Goal: Task Accomplishment & Management: Complete application form

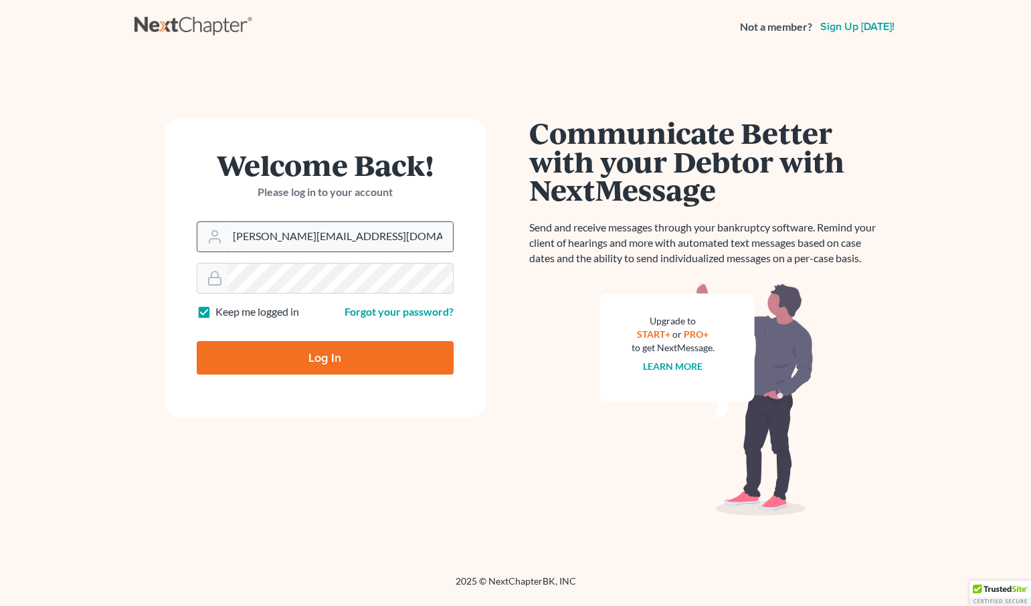
click at [381, 226] on input "[PERSON_NAME][EMAIL_ADDRESS][DOMAIN_NAME]" at bounding box center [339, 236] width 225 height 29
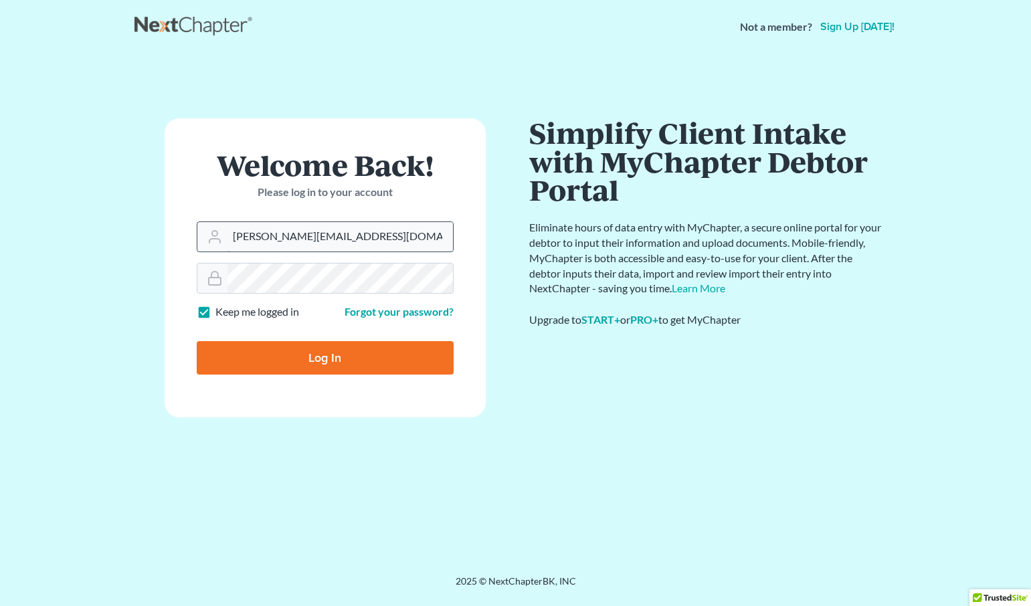
drag, startPoint x: 389, startPoint y: 235, endPoint x: 256, endPoint y: 239, distance: 133.2
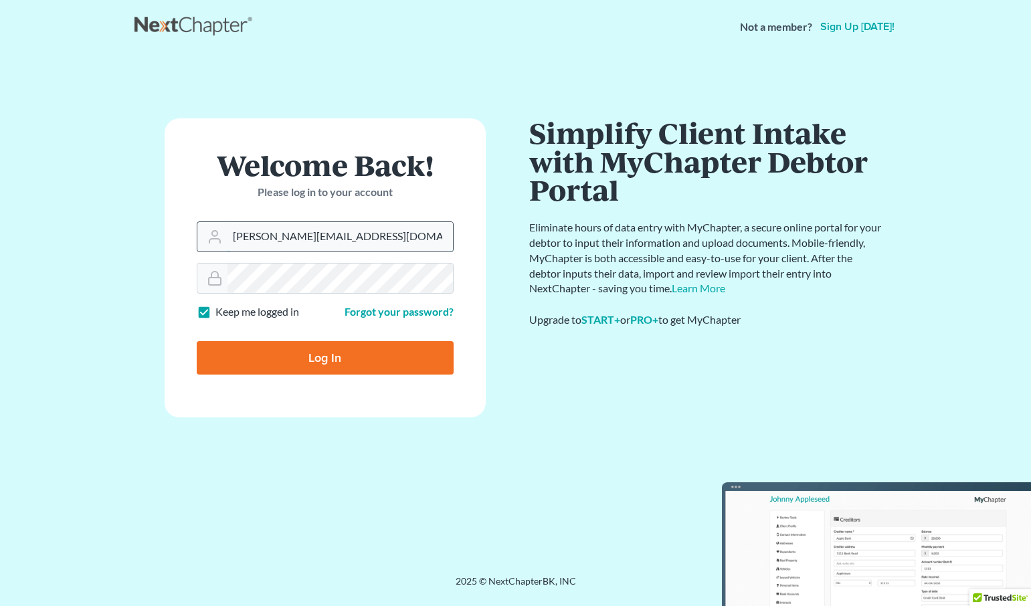
click at [256, 239] on input "kylie@attorneydebtfighters.com" at bounding box center [339, 236] width 225 height 29
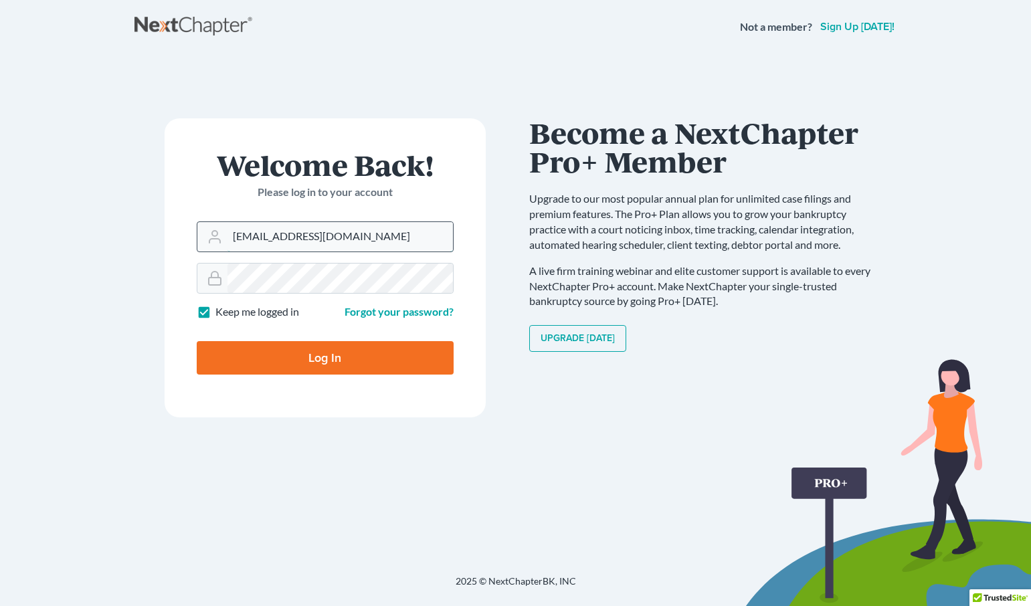
type input "[EMAIL_ADDRESS][DOMAIN_NAME]"
click at [197, 341] on input "Log In" at bounding box center [325, 357] width 257 height 33
type input "Thinking..."
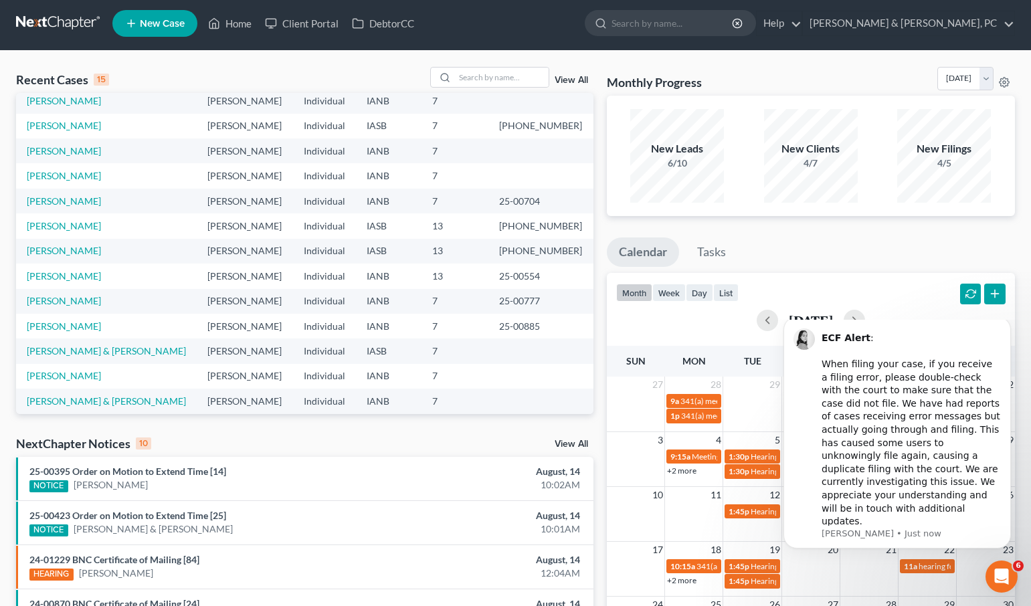
scroll to position [92, 0]
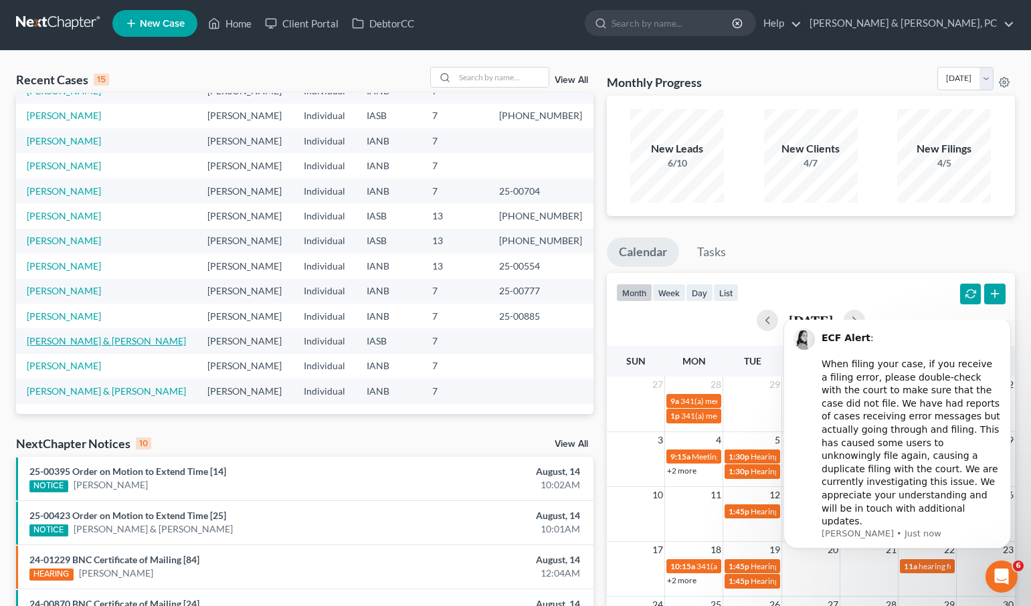
drag, startPoint x: 86, startPoint y: 341, endPoint x: 77, endPoint y: 338, distance: 9.6
click at [85, 340] on link "[PERSON_NAME] & [PERSON_NAME]" at bounding box center [106, 340] width 159 height 11
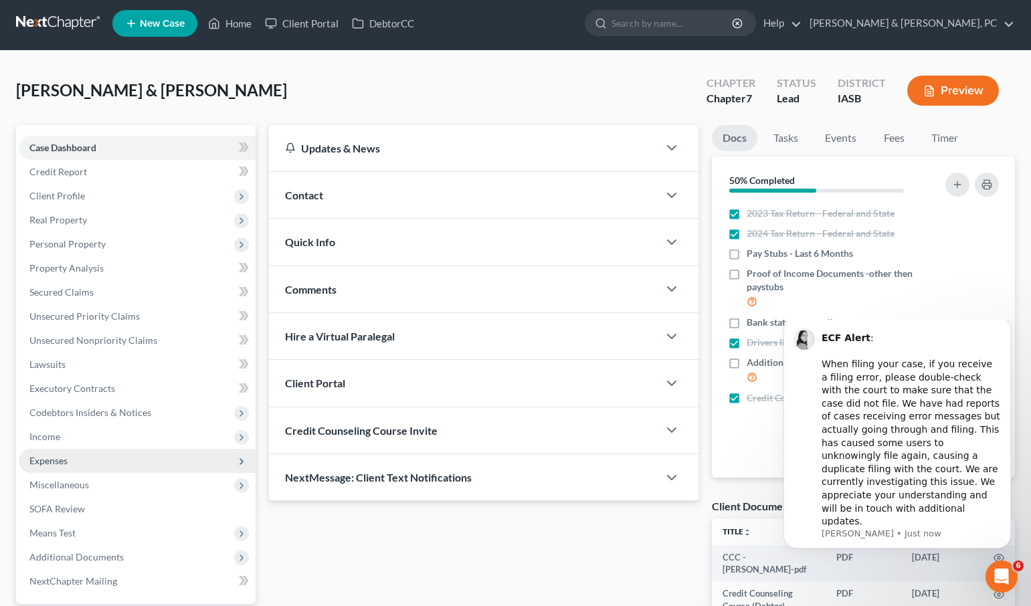
drag, startPoint x: 54, startPoint y: 460, endPoint x: 68, endPoint y: 457, distance: 14.4
click at [54, 460] on span "Expenses" at bounding box center [48, 460] width 38 height 11
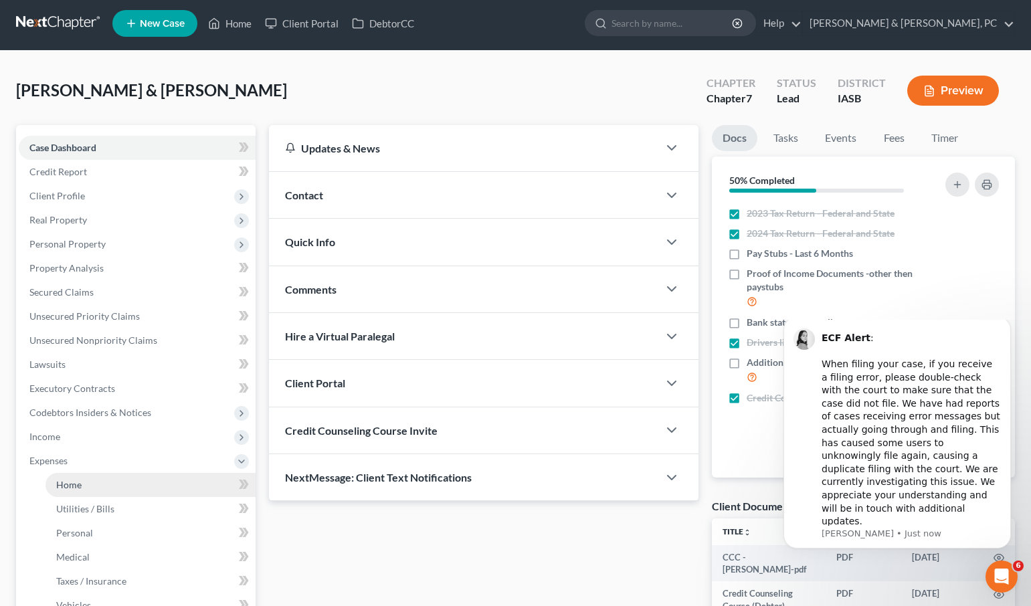
click at [80, 483] on span "Home" at bounding box center [68, 484] width 25 height 11
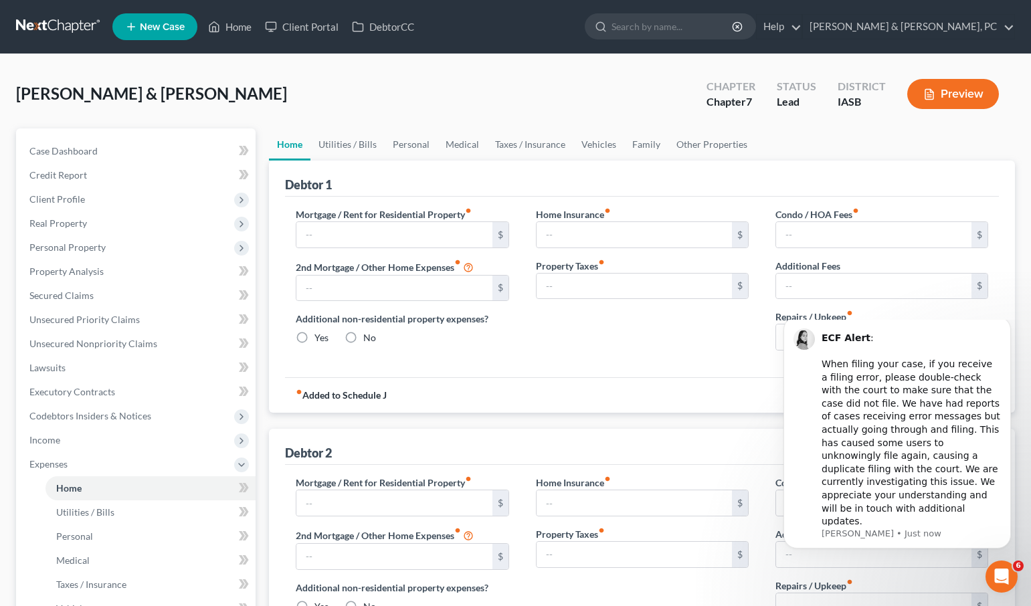
type input "3,630.00"
type input "750.00"
radio input "true"
type input "200.00"
type input "700.00"
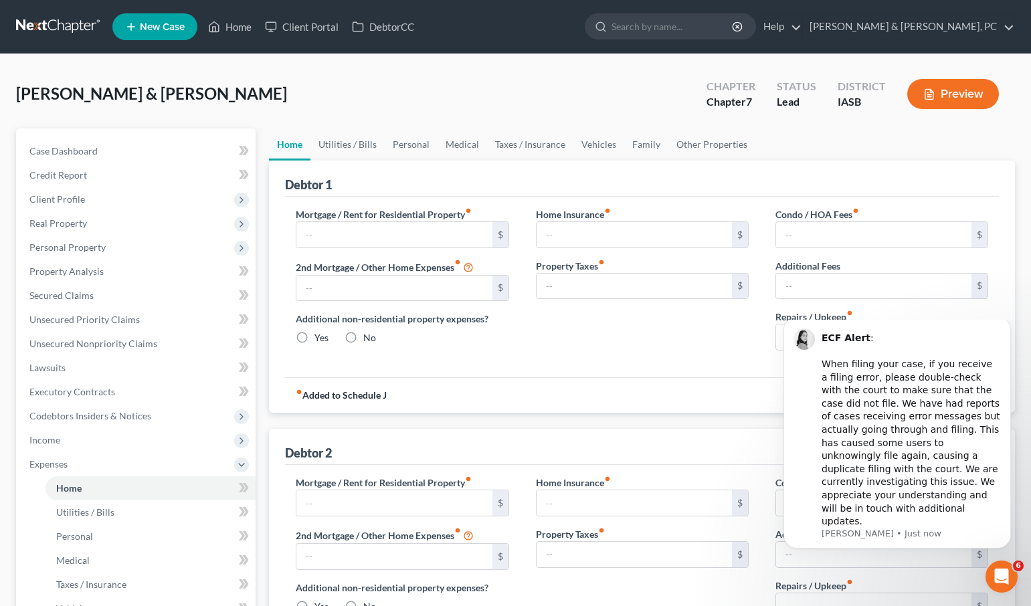
type input "0.00"
type input "750.00"
type input "1,160.00"
type input "0.00"
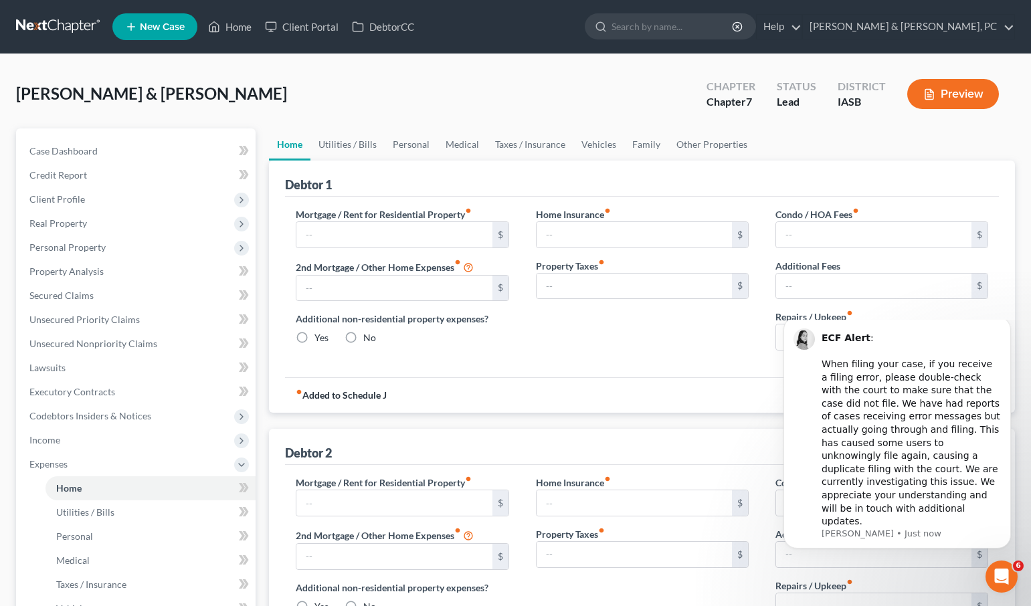
radio input "true"
type input "15.00"
type input "0.00"
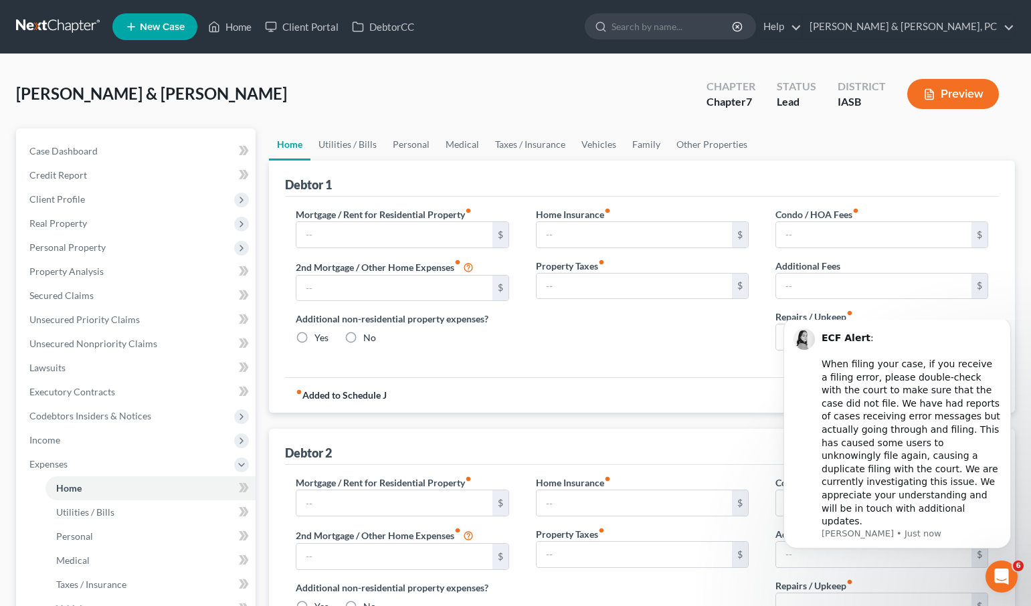
type input "0.00"
click at [360, 237] on input "3,630.00" at bounding box center [393, 234] width 195 height 25
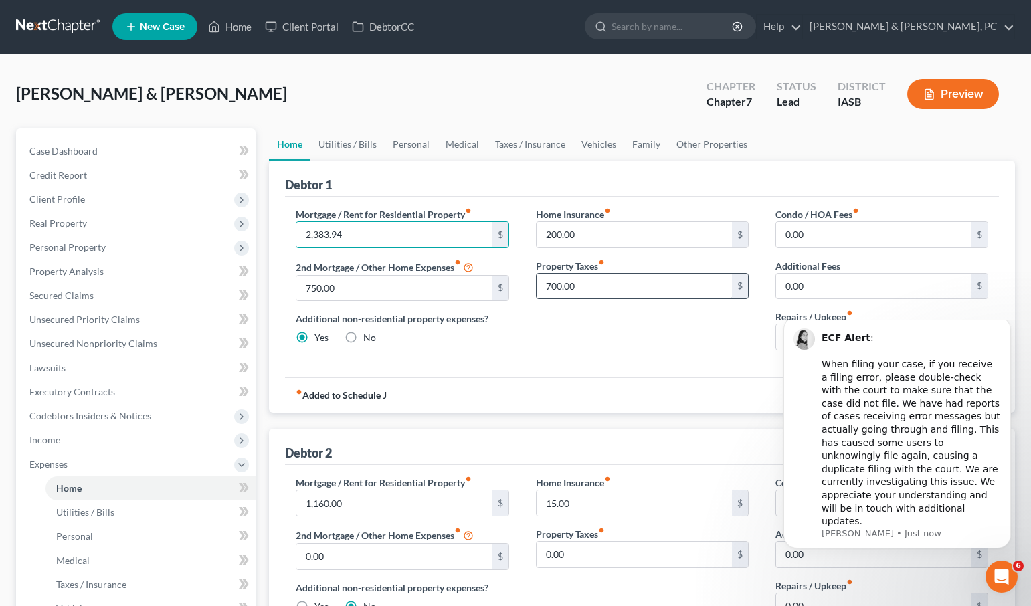
type input "2,383.94"
drag, startPoint x: 596, startPoint y: 286, endPoint x: 494, endPoint y: 282, distance: 101.8
click at [494, 282] on div "Mortgage / Rent for Residential Property fiber_manual_record 2,383.94 $ 2nd Mor…" at bounding box center [641, 284] width 719 height 154
drag, startPoint x: 660, startPoint y: 282, endPoint x: 516, endPoint y: 276, distance: 144.0
click at [512, 278] on div "Mortgage / Rent for Residential Property fiber_manual_record 2,383.94 $ 2nd Mor…" at bounding box center [641, 284] width 719 height 154
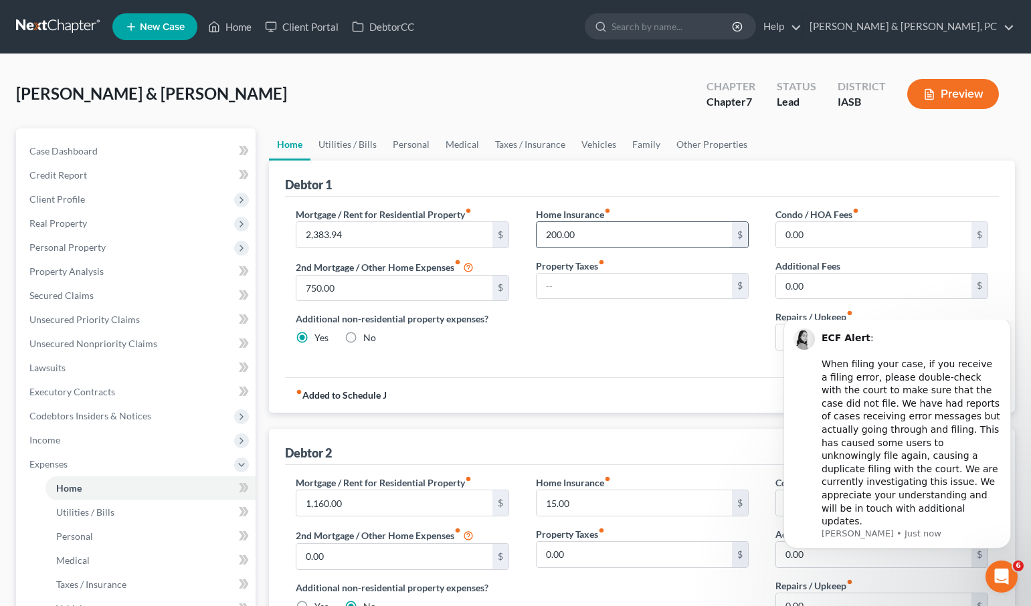
drag, startPoint x: 601, startPoint y: 231, endPoint x: 545, endPoint y: 229, distance: 56.2
click at [490, 228] on div "Mortgage / Rent for Residential Property fiber_manual_record 2,383.94 $ 2nd Mor…" at bounding box center [641, 284] width 719 height 154
drag, startPoint x: 579, startPoint y: 235, endPoint x: 595, endPoint y: 232, distance: 17.1
click at [525, 236] on div "Home Insurance fiber_manual_record 200.00 $ Property Taxes fiber_manual_record $" at bounding box center [641, 284] width 239 height 154
click at [1005, 324] on icon "Dismiss notification" at bounding box center [1006, 319] width 7 height 7
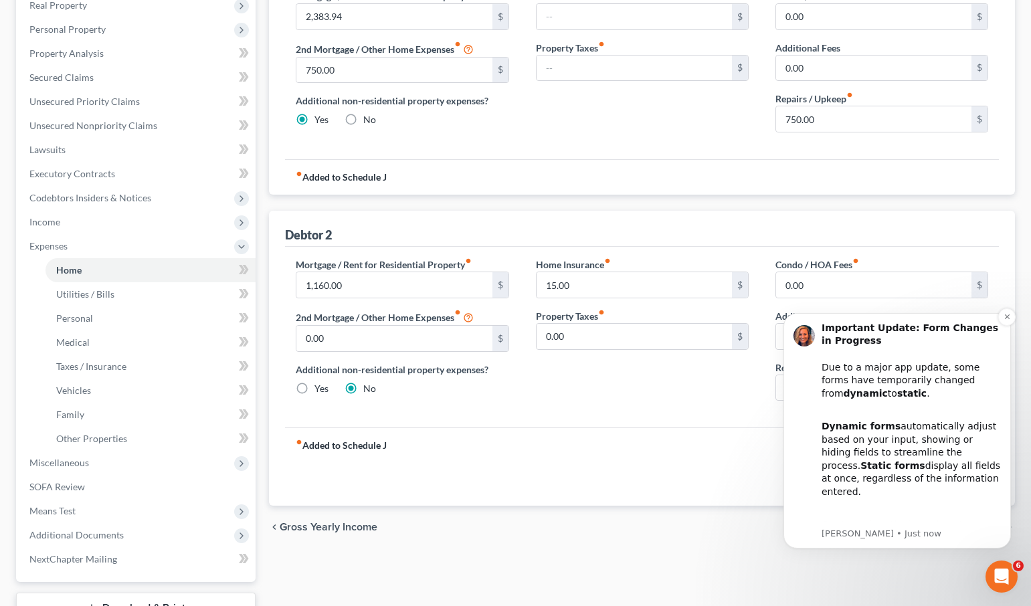
scroll to position [219, 0]
click at [1008, 313] on icon "Dismiss notification" at bounding box center [1006, 316] width 7 height 7
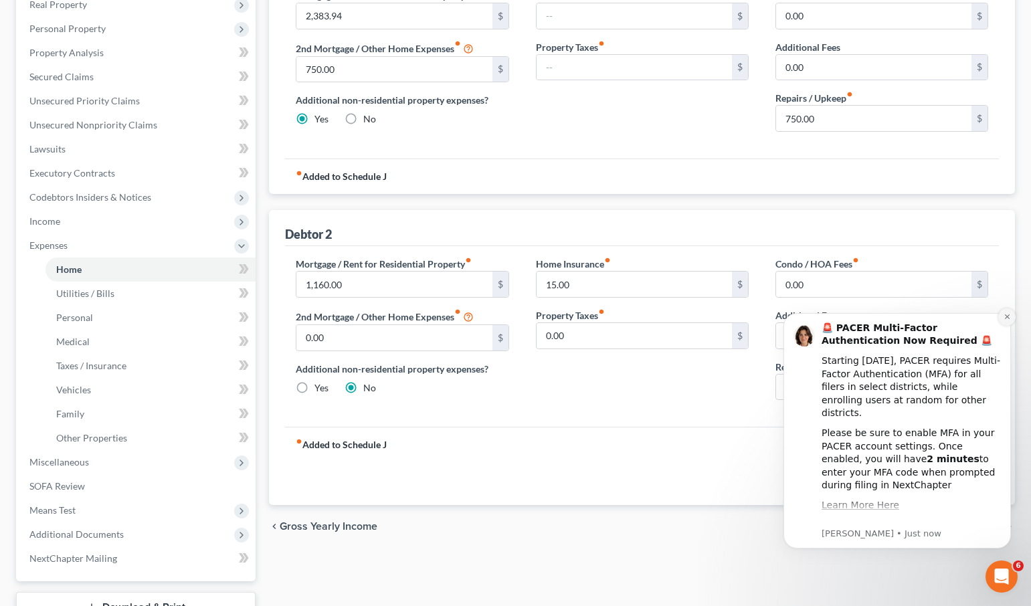
click at [1010, 314] on button "Dismiss notification" at bounding box center [1006, 316] width 17 height 17
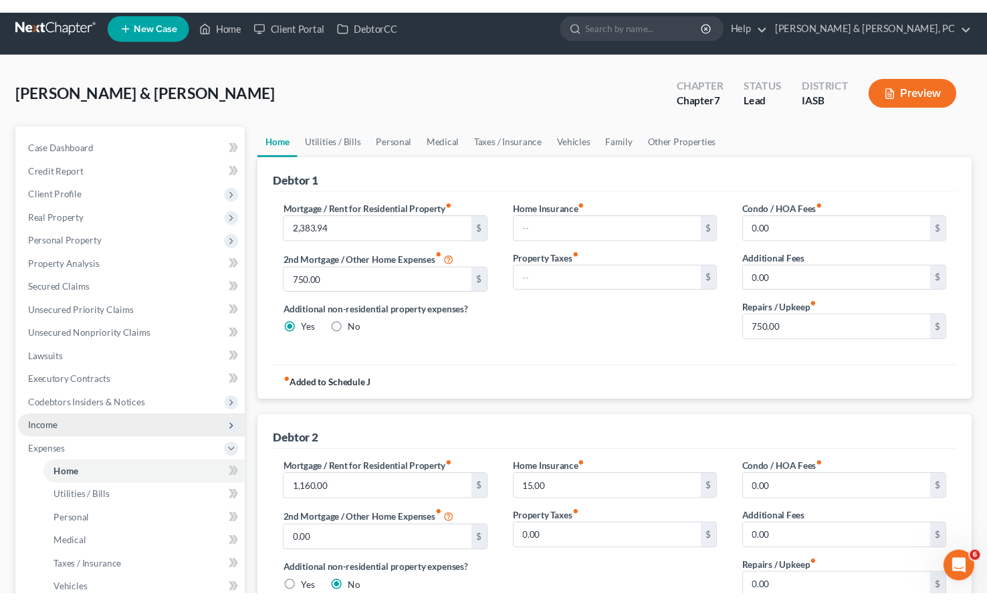
scroll to position [0, 0]
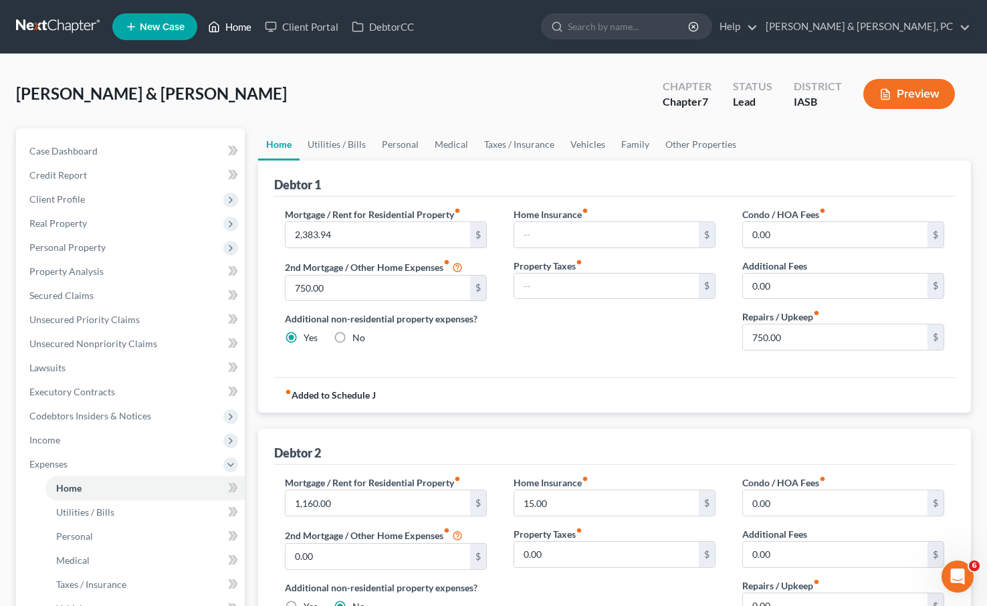
click at [226, 27] on link "Home" at bounding box center [229, 27] width 57 height 24
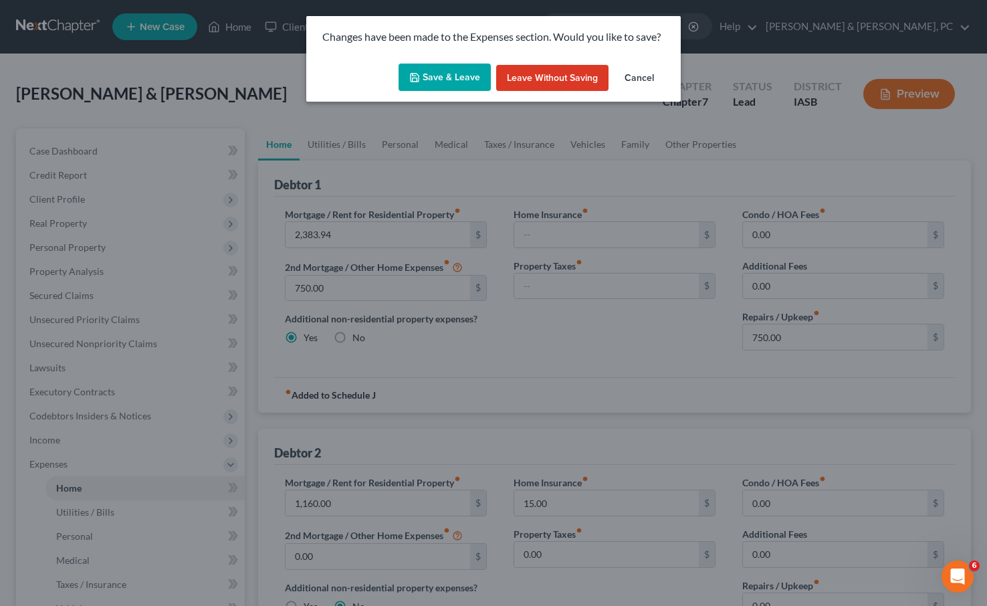
click at [436, 90] on button "Save & Leave" at bounding box center [445, 78] width 92 height 28
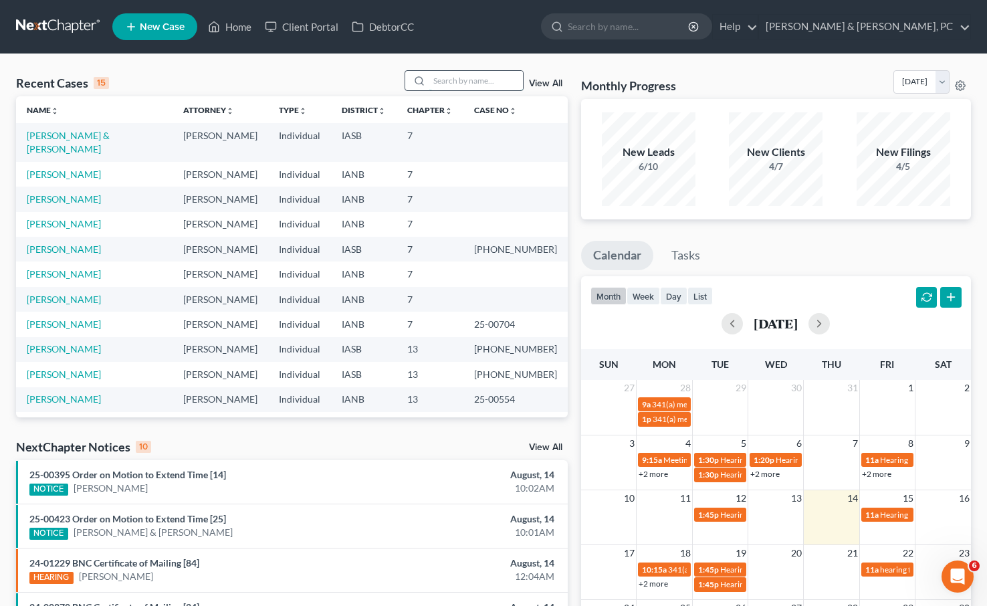
click at [458, 81] on input "search" at bounding box center [476, 80] width 94 height 19
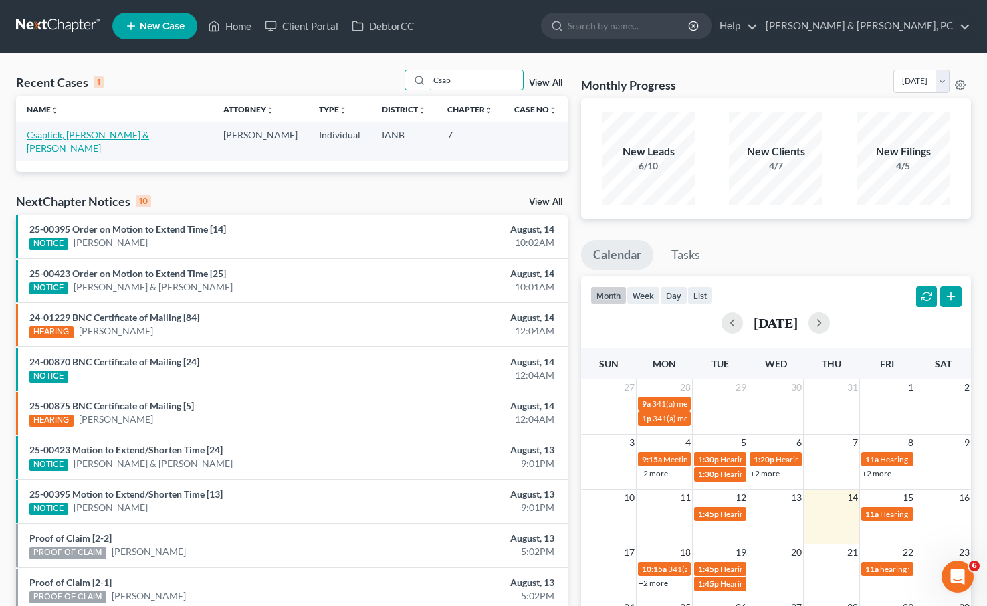
type input "Csap"
click at [82, 129] on link "Csaplick, [PERSON_NAME] & [PERSON_NAME]" at bounding box center [88, 141] width 122 height 25
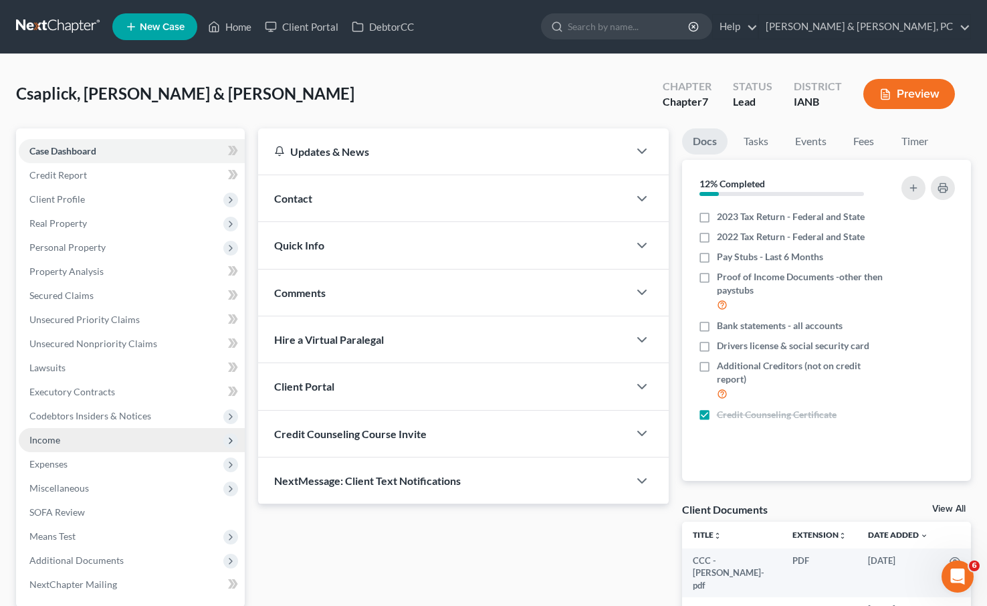
click at [60, 438] on span "Income" at bounding box center [132, 440] width 226 height 24
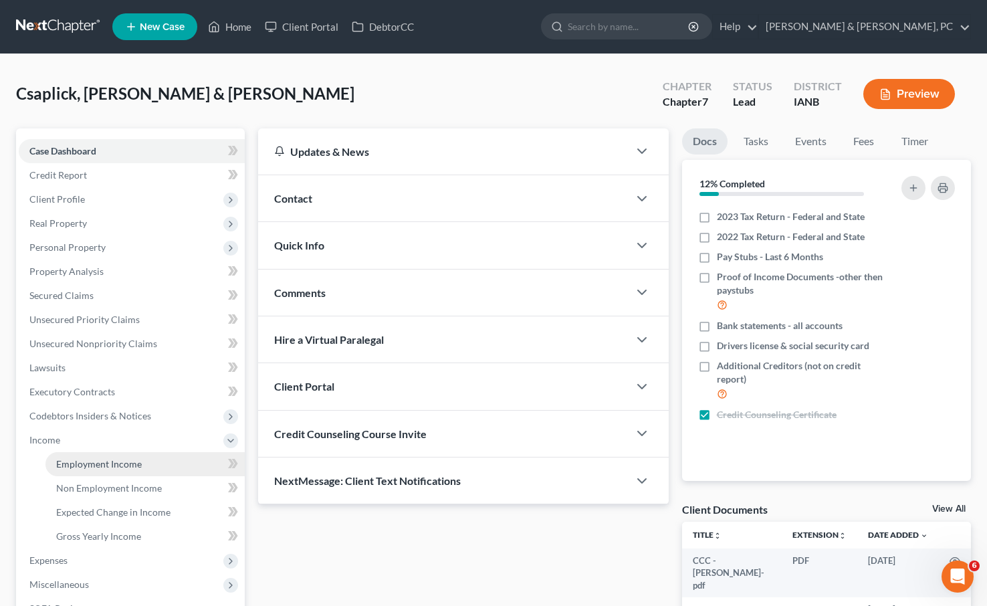
click at [107, 465] on span "Employment Income" at bounding box center [99, 463] width 86 height 11
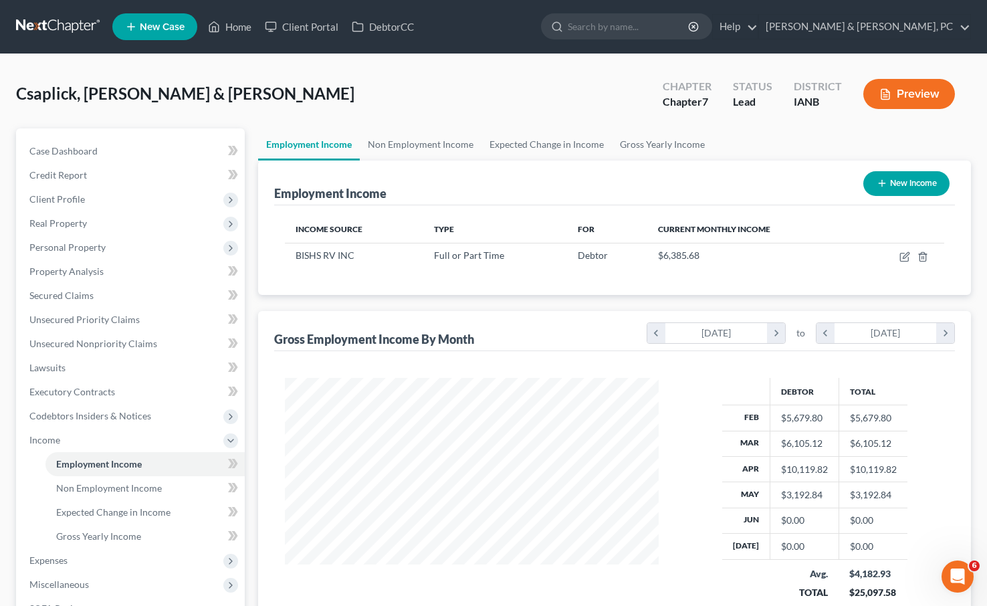
scroll to position [240, 400]
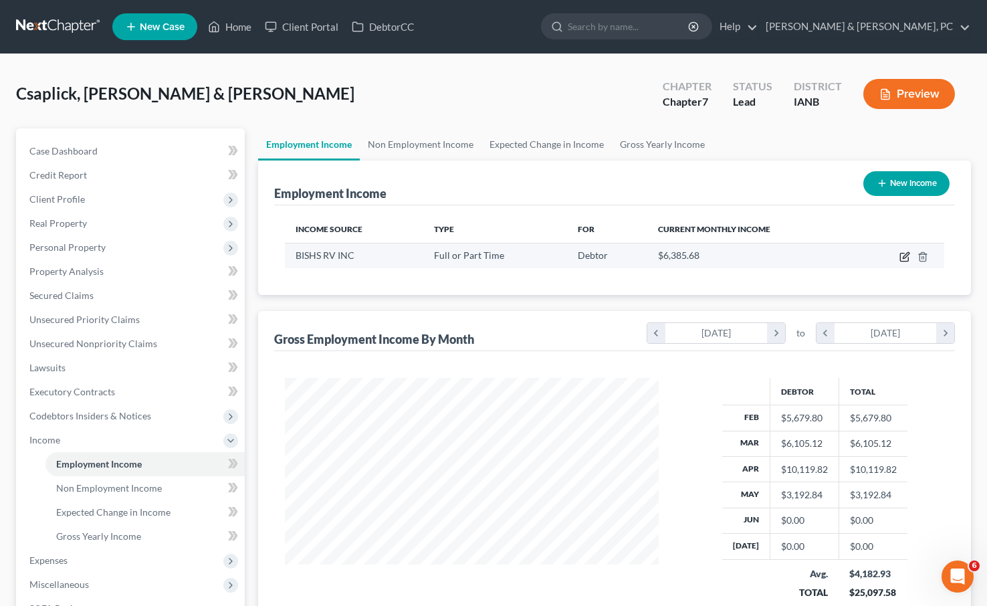
click at [905, 254] on icon "button" at bounding box center [905, 257] width 11 height 11
select select "0"
select select "13"
select select "1"
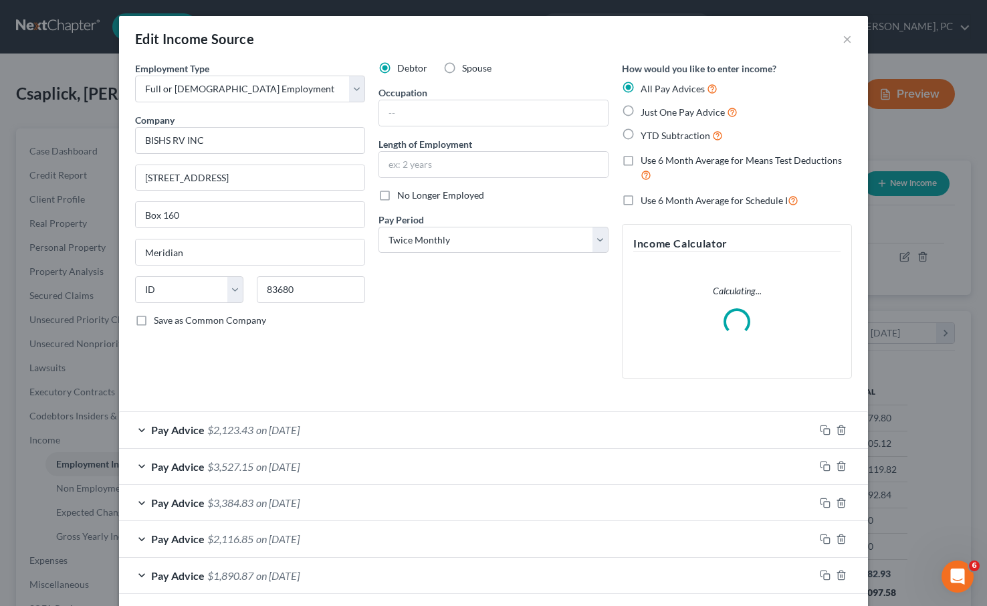
click at [294, 428] on span "on [DATE]" at bounding box center [277, 429] width 43 height 13
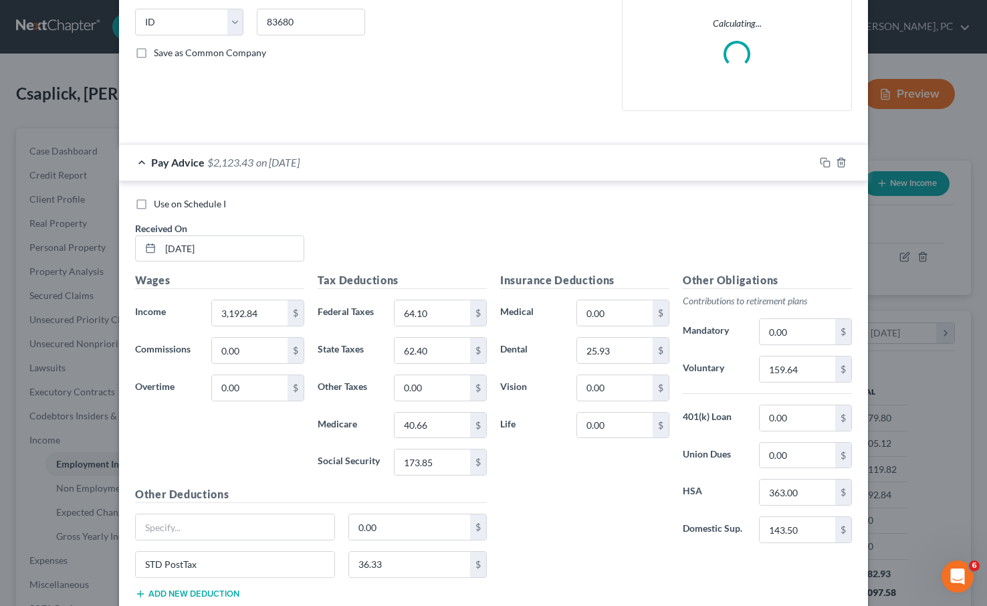
scroll to position [274, 0]
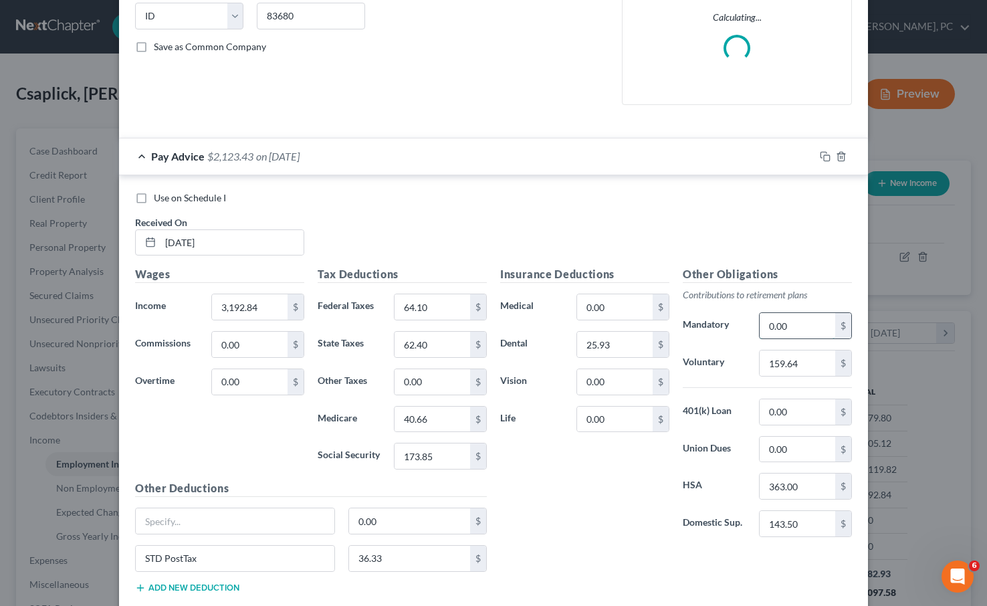
click at [778, 323] on input "0.00" at bounding box center [798, 325] width 76 height 25
type input "1"
type input "159.64"
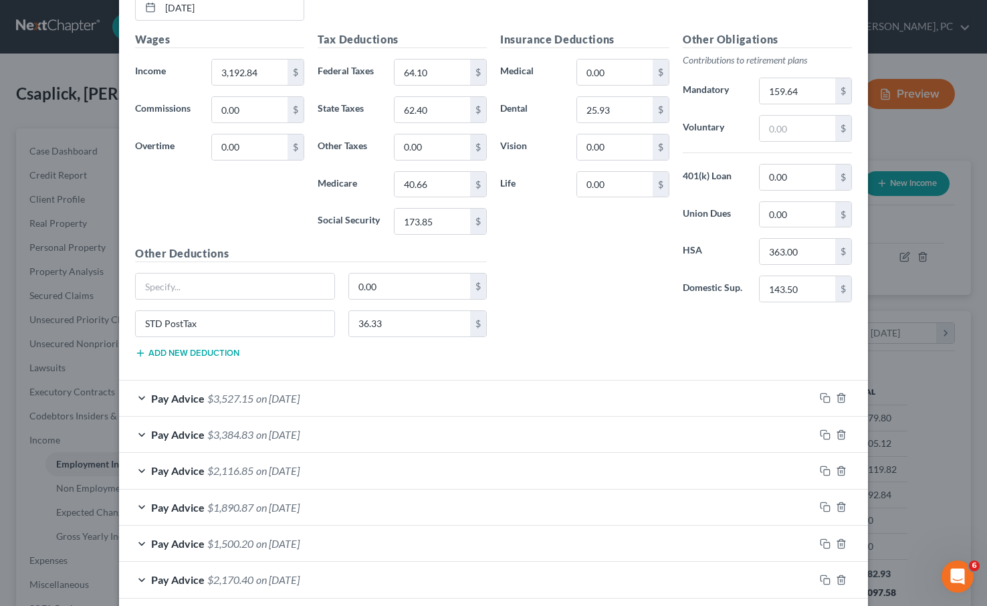
click at [287, 395] on span "on [DATE]" at bounding box center [277, 398] width 43 height 13
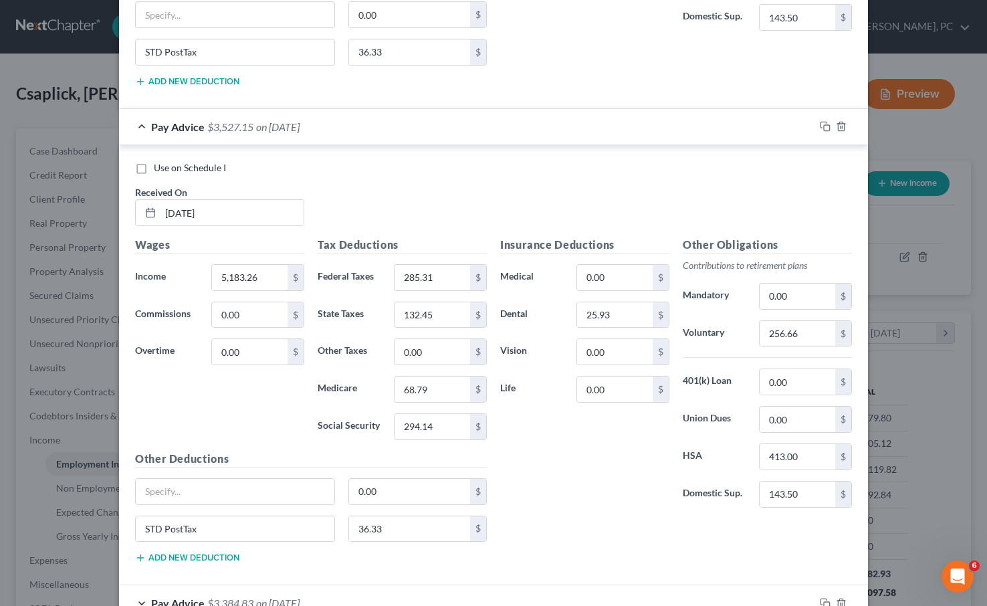
scroll to position [786, 0]
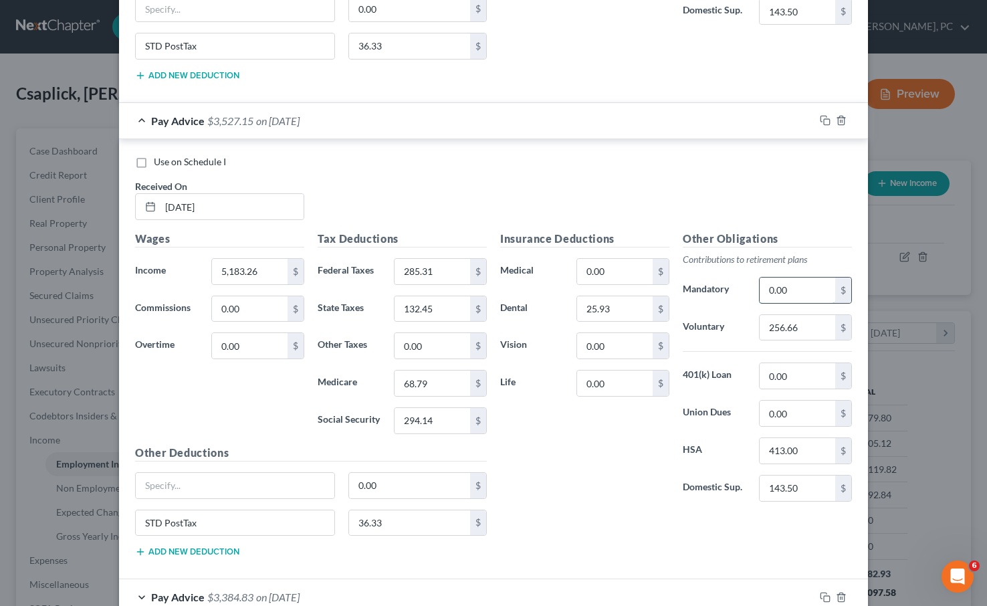
drag, startPoint x: 799, startPoint y: 294, endPoint x: 767, endPoint y: 292, distance: 32.8
click at [767, 292] on input "0.00" at bounding box center [798, 290] width 76 height 25
drag, startPoint x: 795, startPoint y: 288, endPoint x: 757, endPoint y: 288, distance: 37.5
click at [757, 288] on div "0.00 $" at bounding box center [806, 290] width 106 height 27
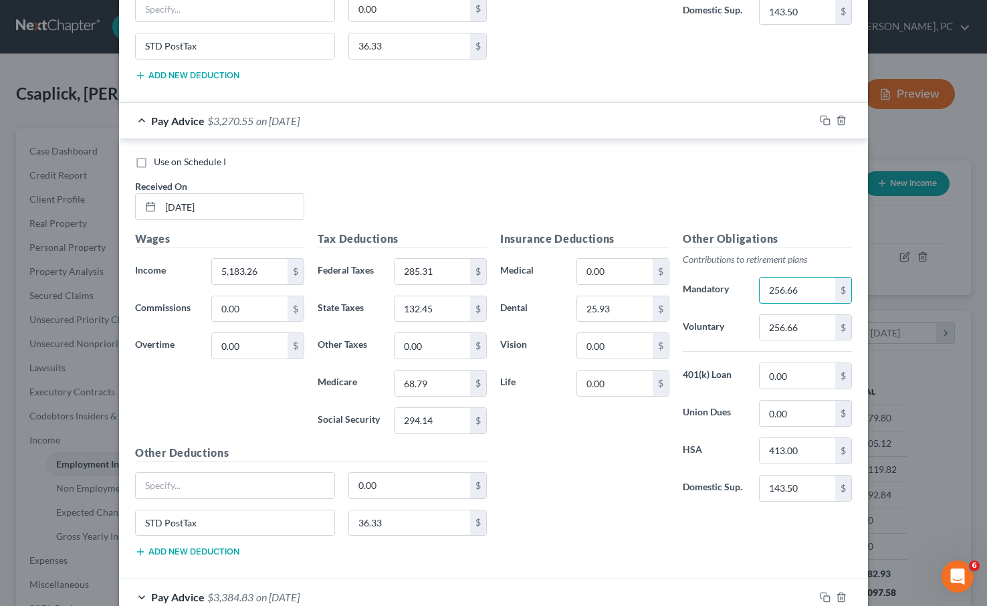
type input "256.66"
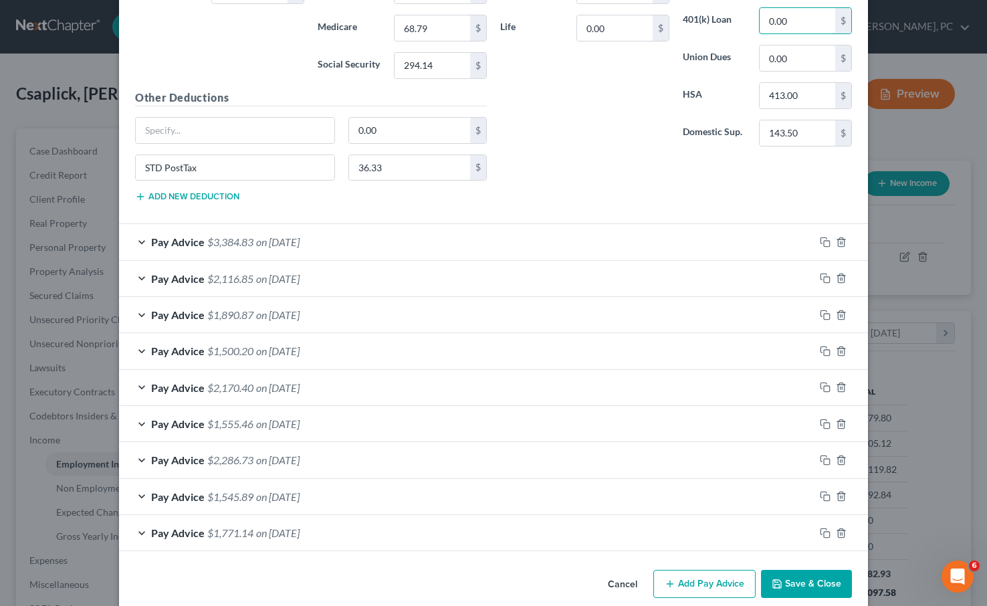
scroll to position [1191, 0]
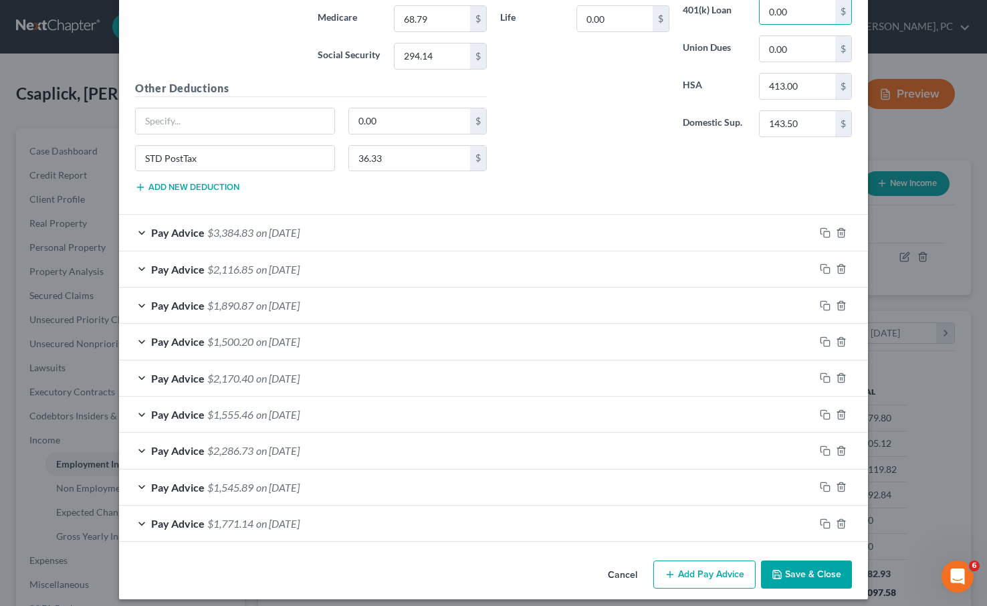
click at [262, 238] on span "on [DATE]" at bounding box center [277, 232] width 43 height 13
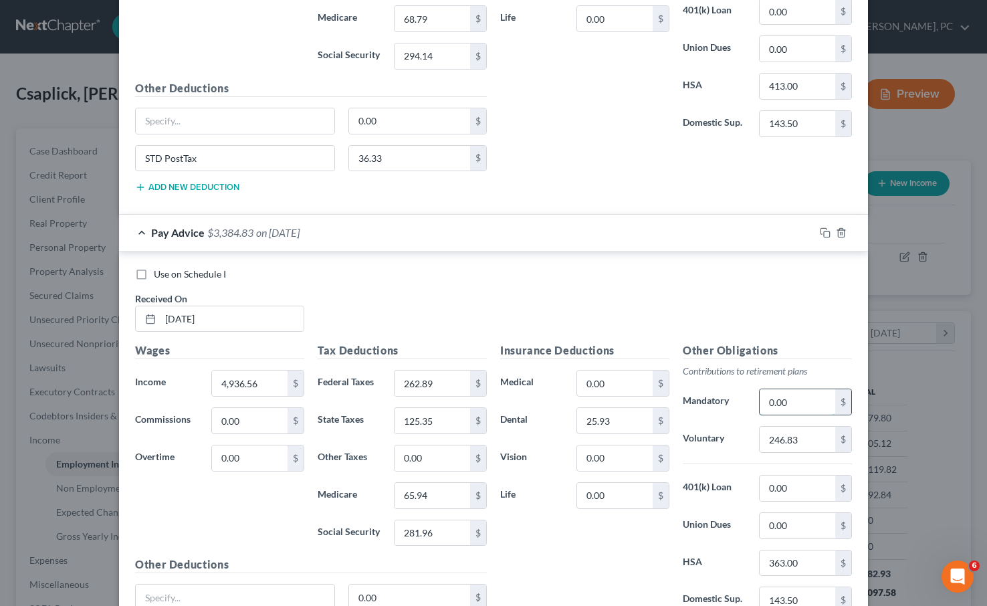
drag, startPoint x: 811, startPoint y: 403, endPoint x: 797, endPoint y: 398, distance: 14.8
click at [798, 398] on input "0.00" at bounding box center [798, 401] width 76 height 25
type input "246.83"
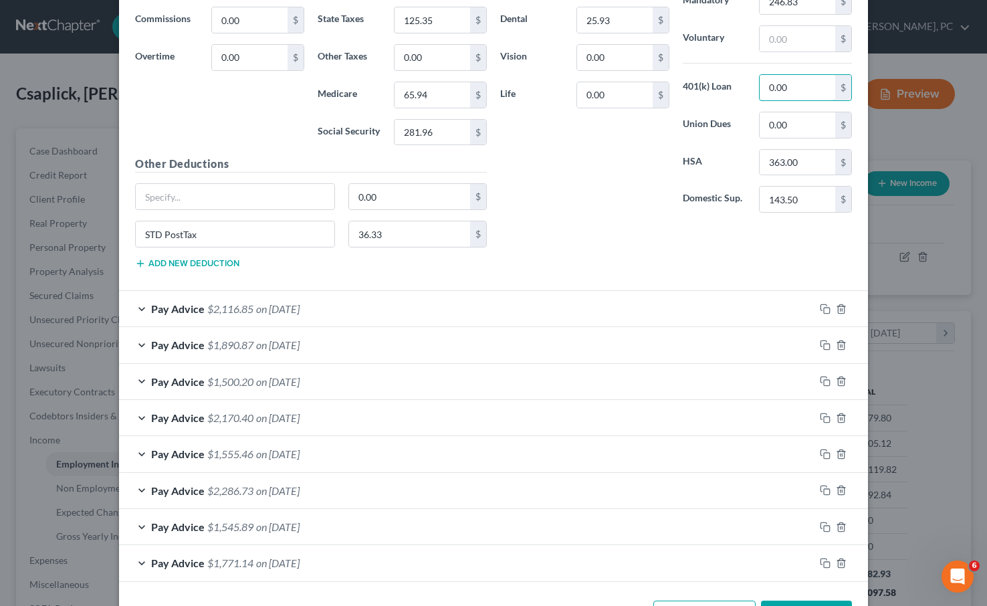
scroll to position [1601, 0]
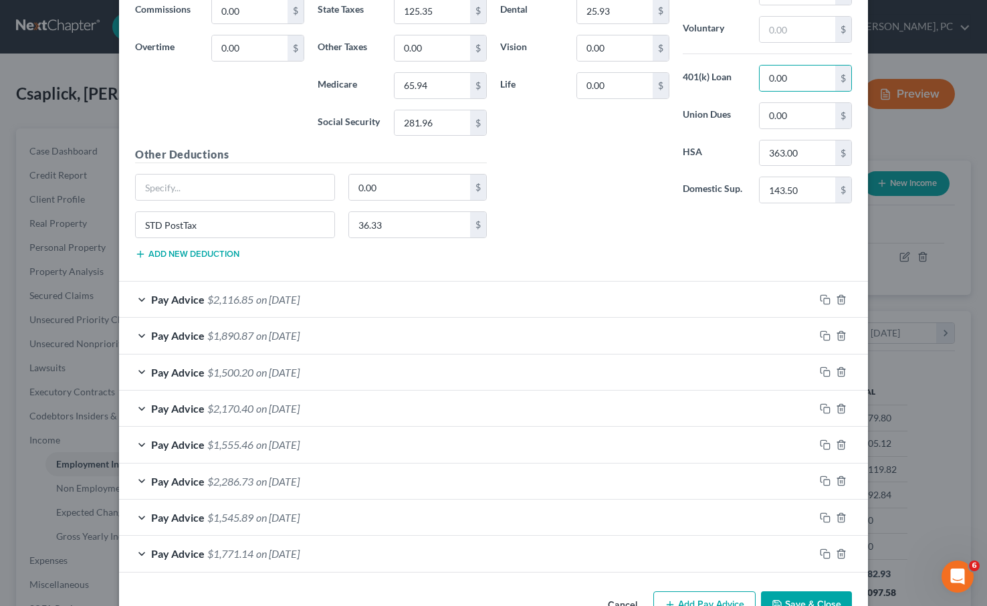
click at [250, 301] on span "$2,116.85" at bounding box center [230, 299] width 46 height 13
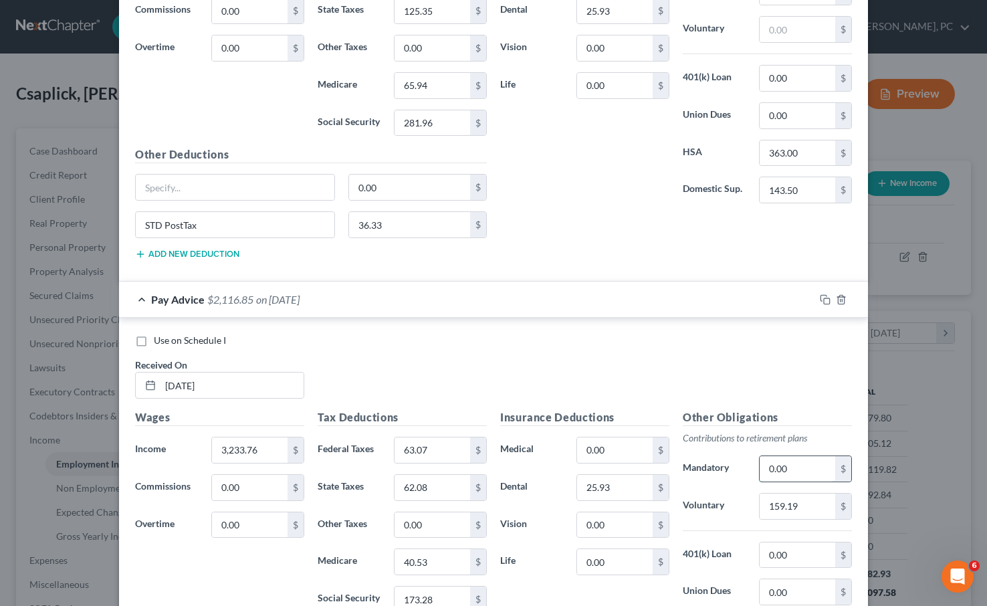
drag, startPoint x: 813, startPoint y: 468, endPoint x: 819, endPoint y: 474, distance: 8.5
click at [819, 474] on input "0.00" at bounding box center [798, 468] width 76 height 25
type input "159.19"
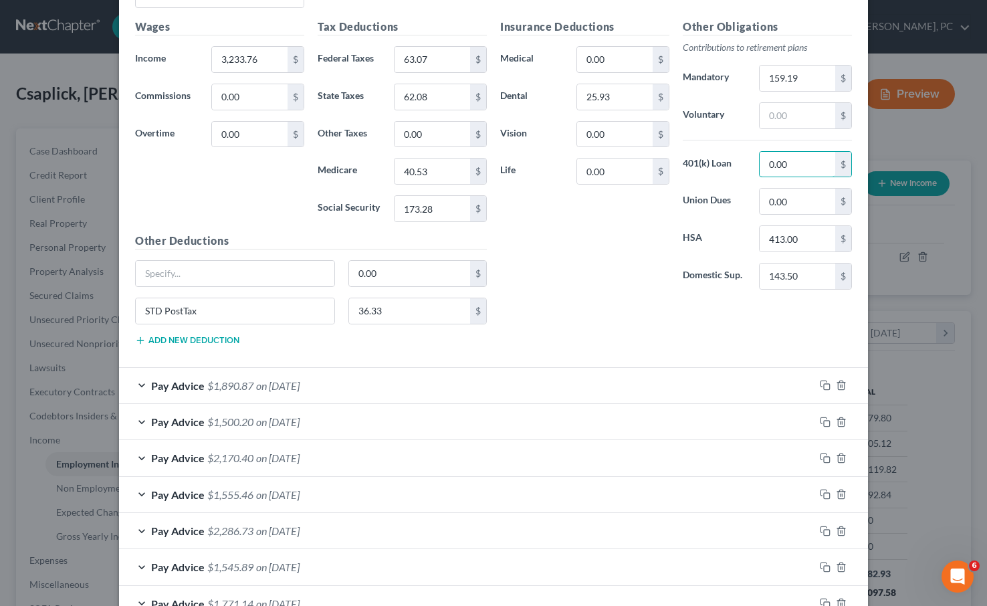
scroll to position [1997, 0]
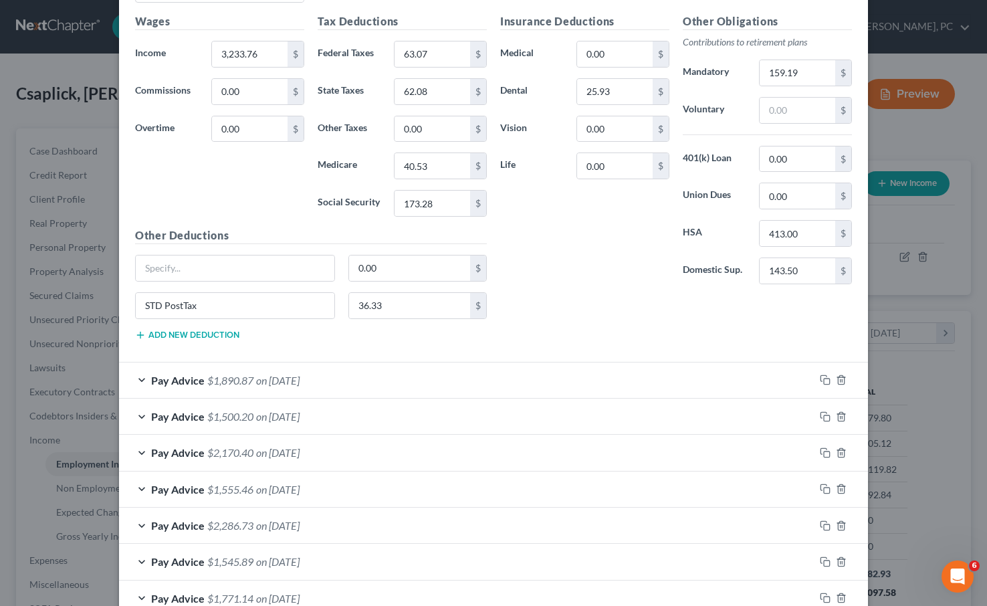
click at [231, 382] on span "$1,890.87" at bounding box center [230, 380] width 46 height 13
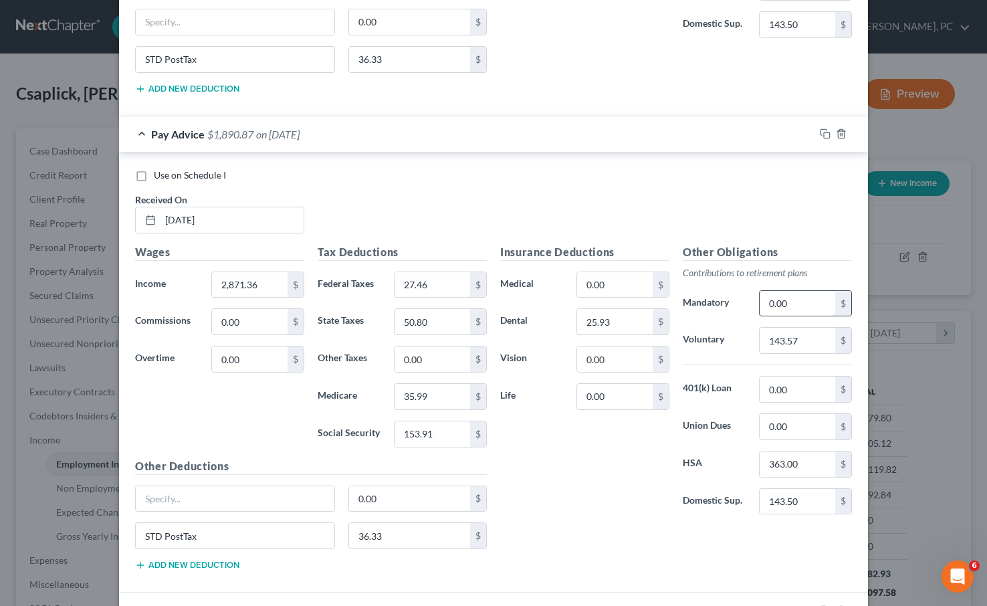
scroll to position [2250, 0]
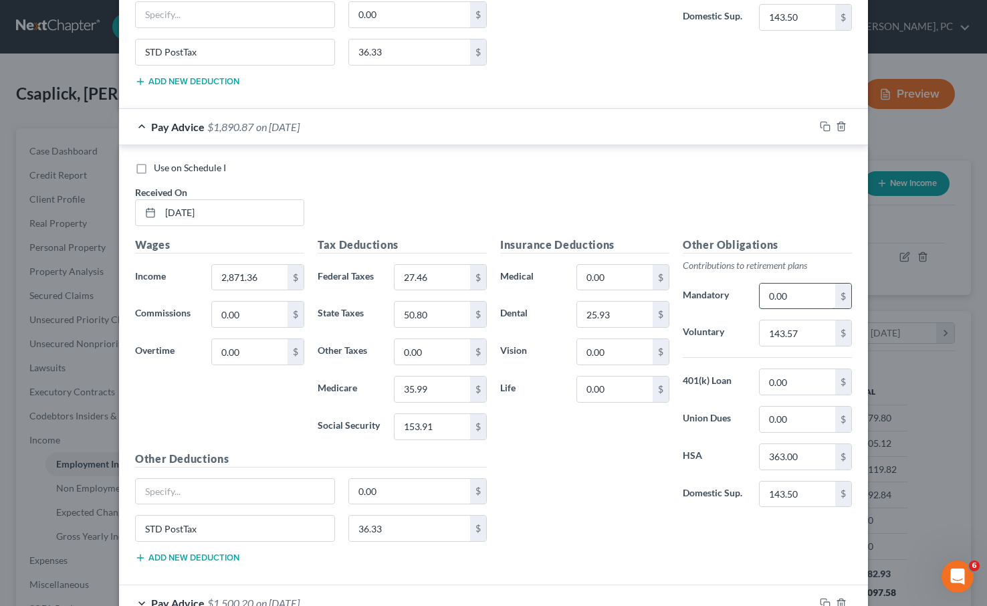
click at [804, 299] on input "0.00" at bounding box center [798, 296] width 76 height 25
type input "143.57"
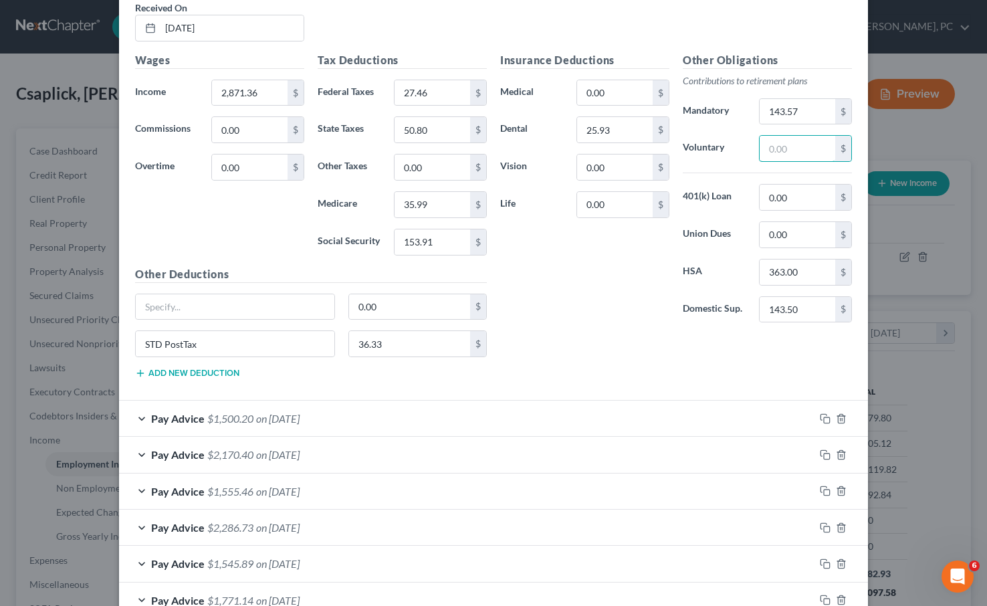
scroll to position [2521, 0]
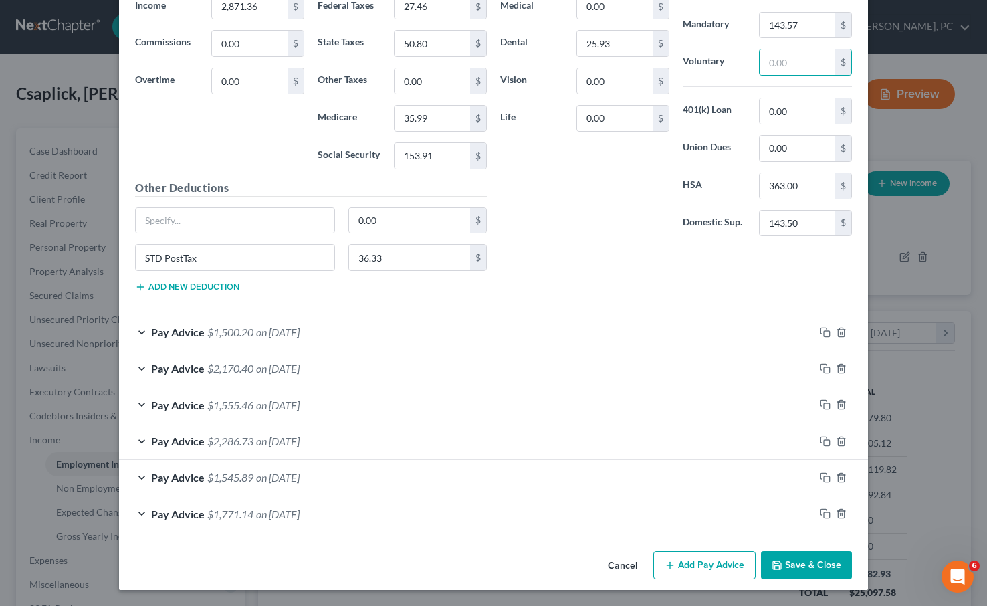
click at [241, 332] on span "$1,500.20" at bounding box center [230, 332] width 46 height 13
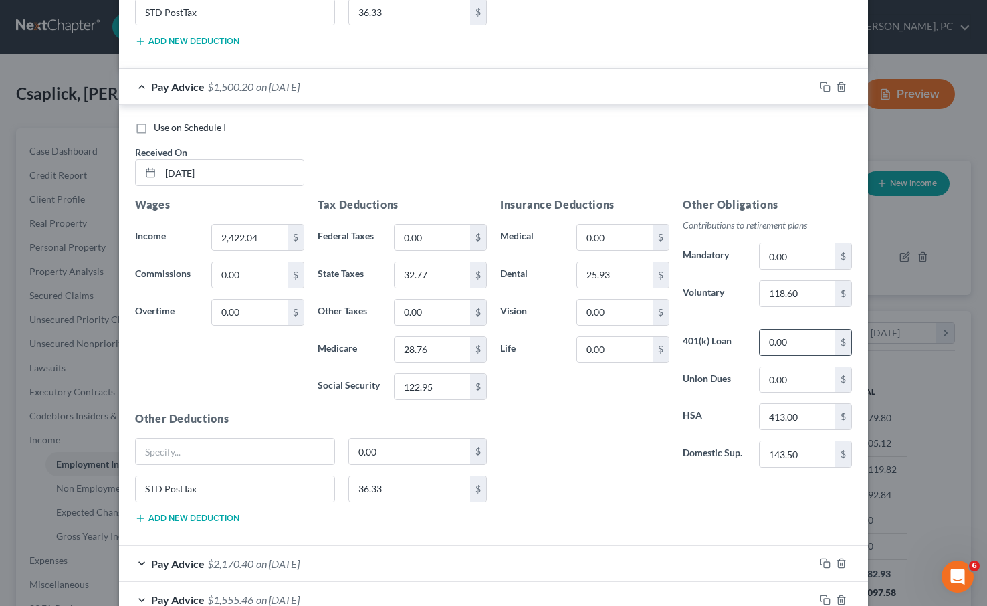
scroll to position [2811, 0]
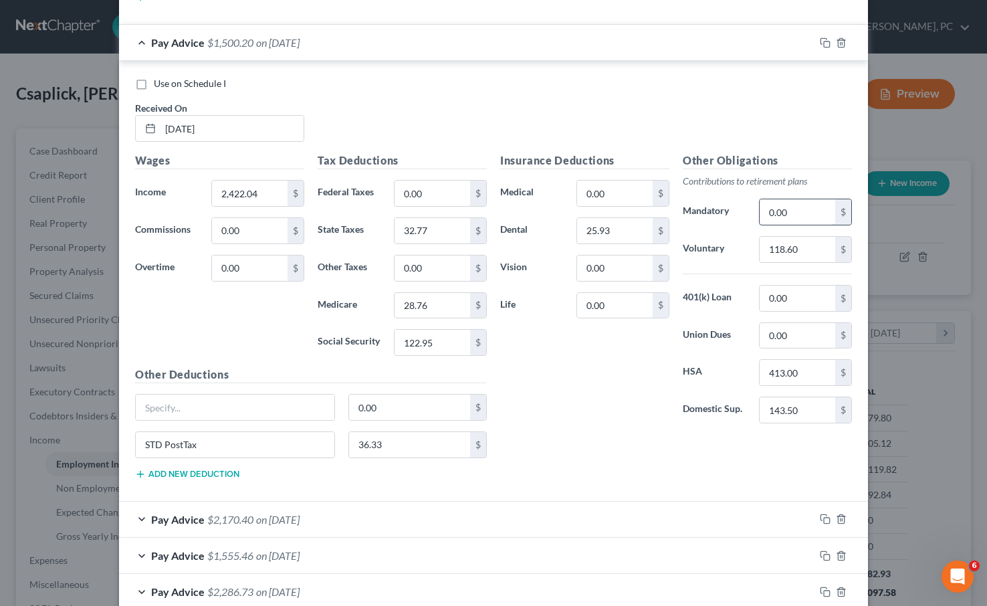
click at [791, 211] on input "0.00" at bounding box center [798, 211] width 76 height 25
type input "118.60"
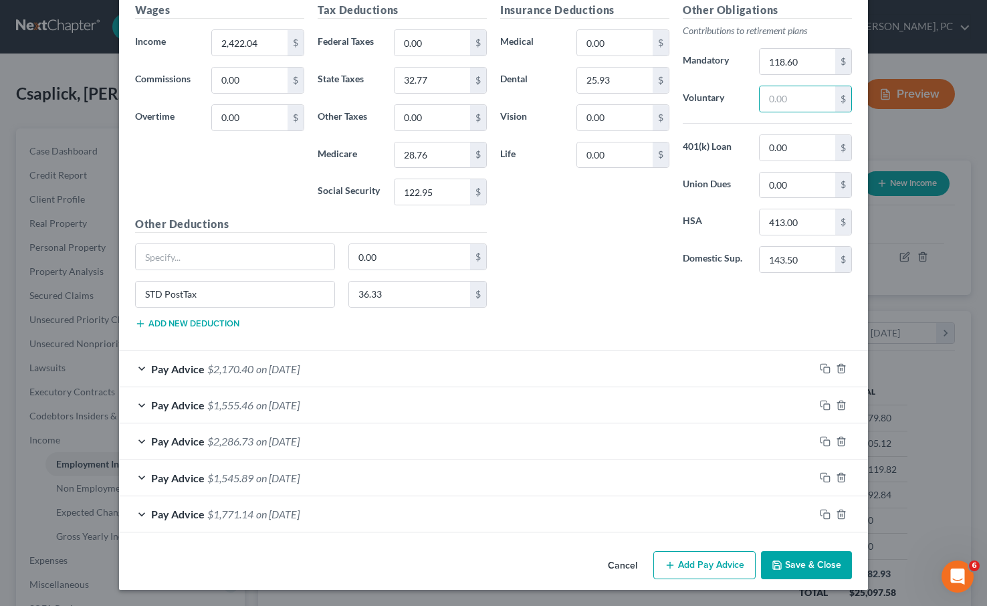
click at [268, 369] on span "on [DATE]" at bounding box center [277, 369] width 43 height 13
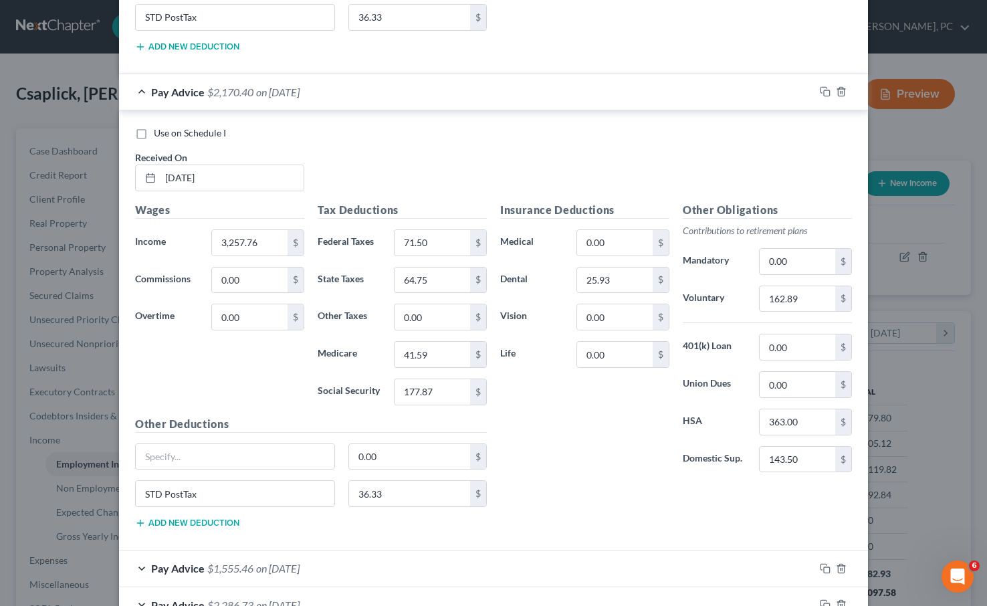
scroll to position [3257, 0]
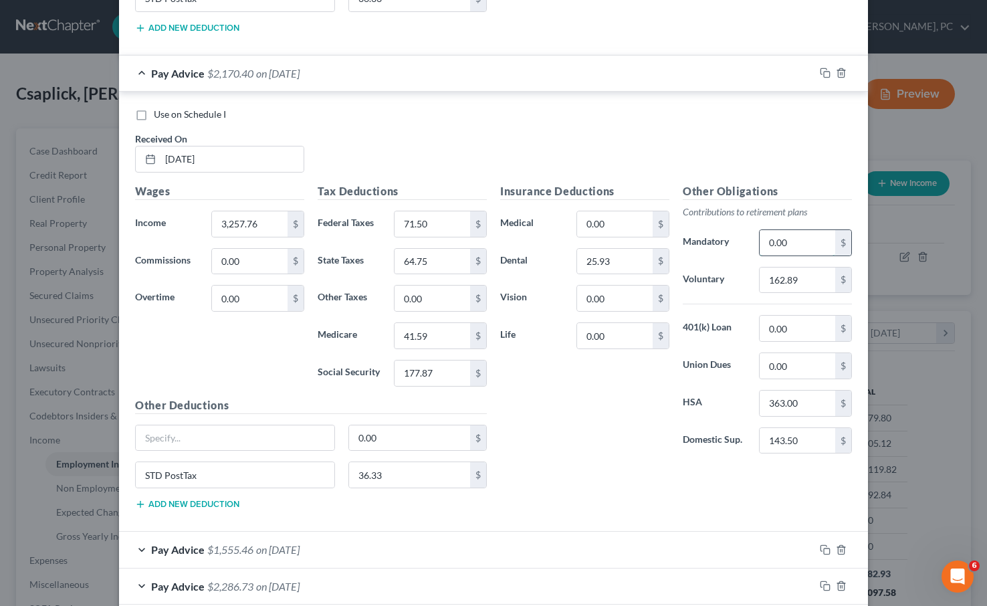
click at [806, 237] on input "0.00" at bounding box center [798, 242] width 76 height 25
type input "162.89"
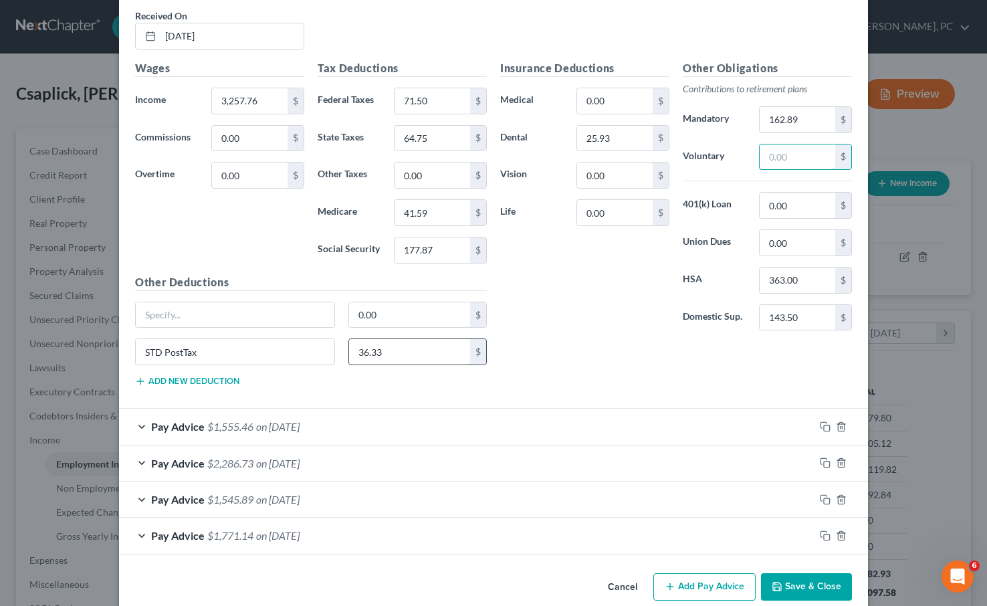
scroll to position [3402, 0]
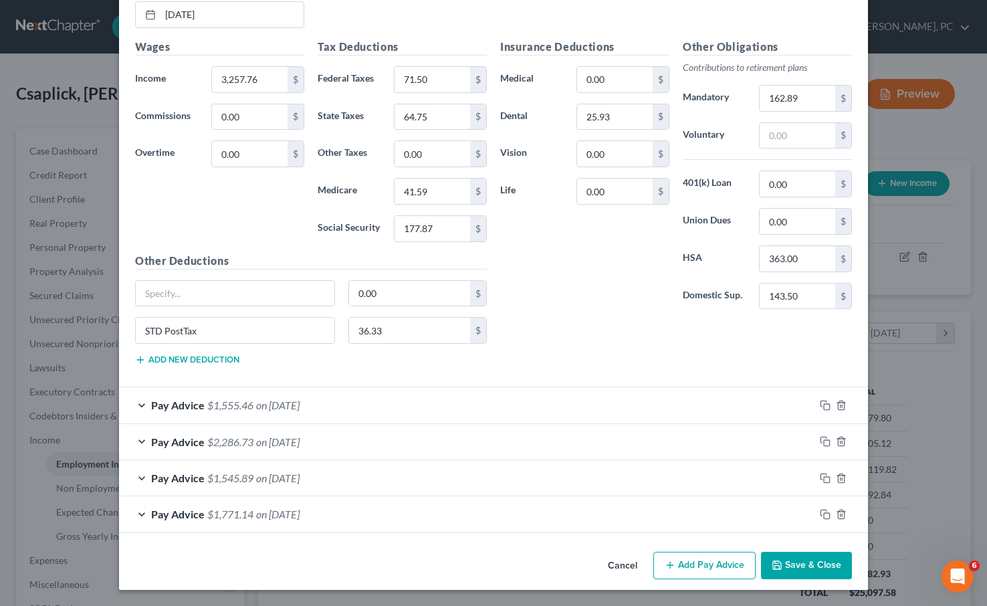
drag, startPoint x: 273, startPoint y: 410, endPoint x: 288, endPoint y: 407, distance: 15.6
click at [273, 410] on span "on [DATE]" at bounding box center [277, 405] width 43 height 13
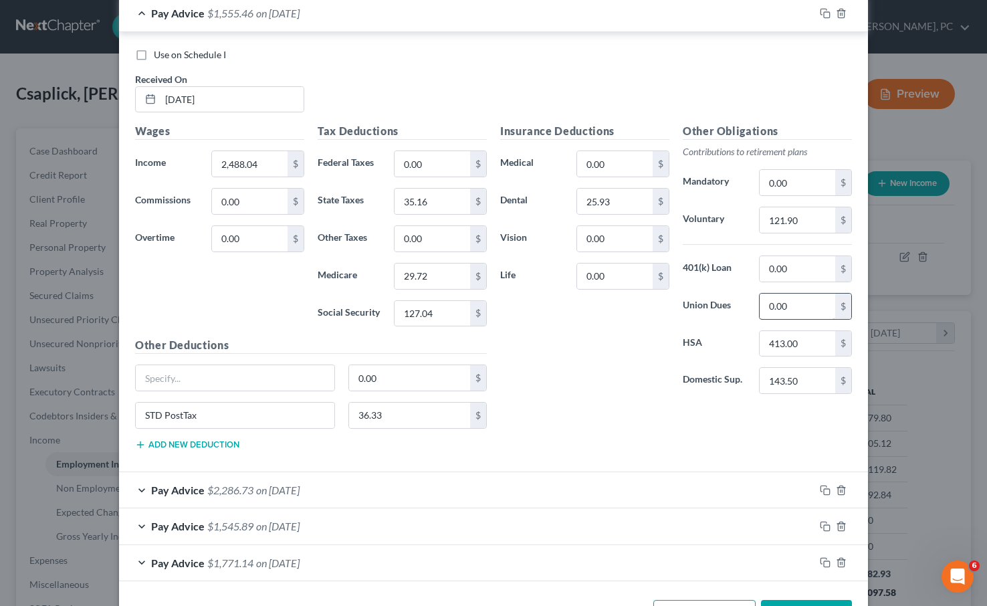
scroll to position [3808, 0]
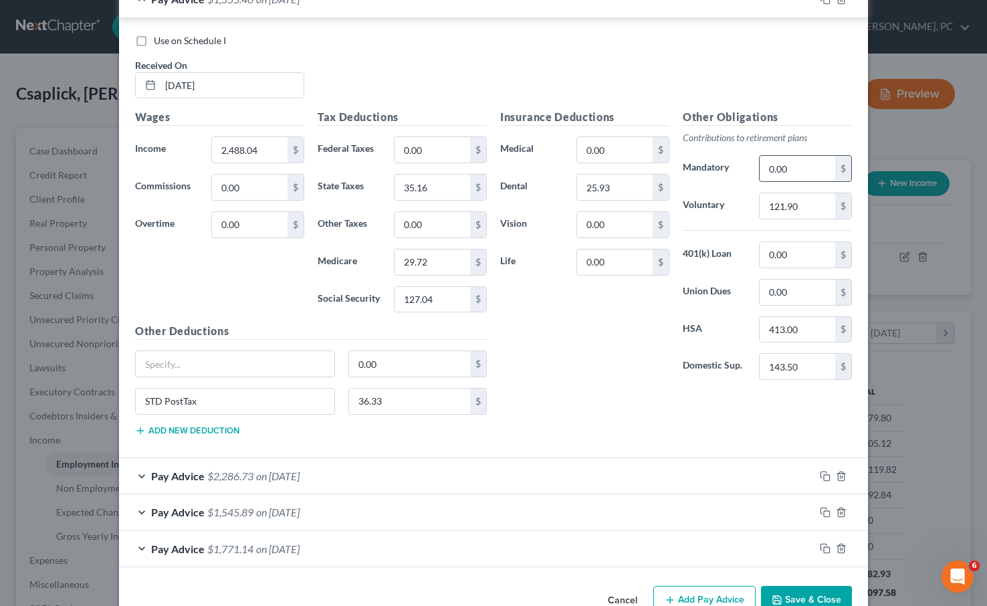
click at [805, 179] on input "0.00" at bounding box center [798, 168] width 76 height 25
type input "121.90"
click at [191, 477] on span "Pay Advice" at bounding box center [178, 476] width 54 height 13
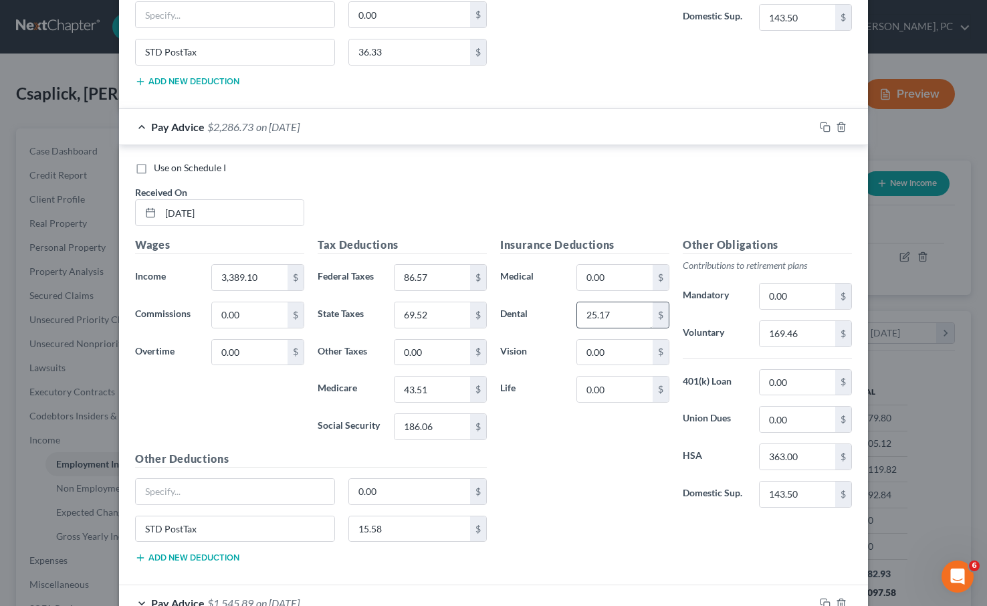
scroll to position [4166, 0]
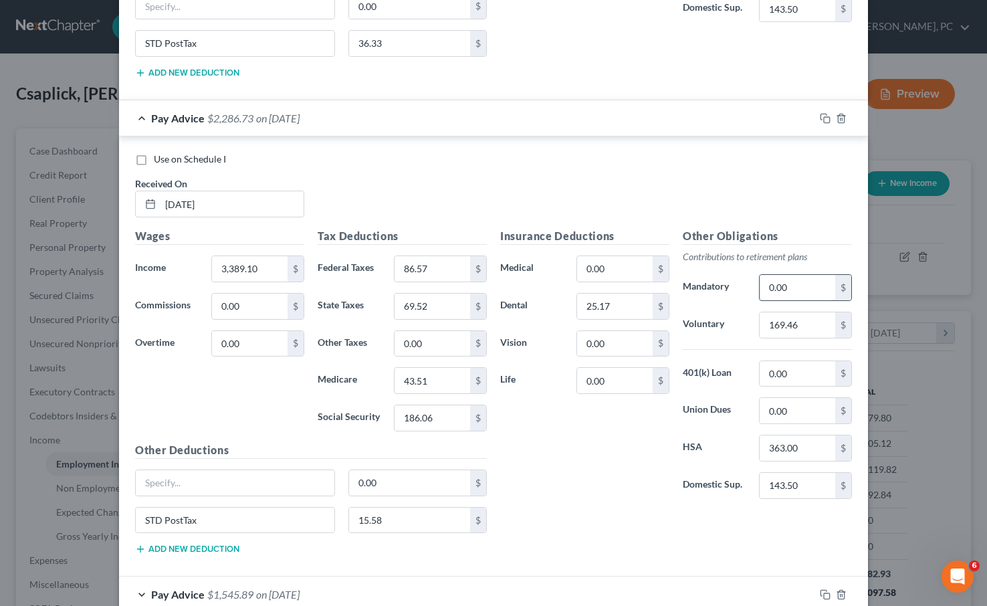
click at [800, 293] on input "0.00" at bounding box center [798, 287] width 76 height 25
type input "169.46"
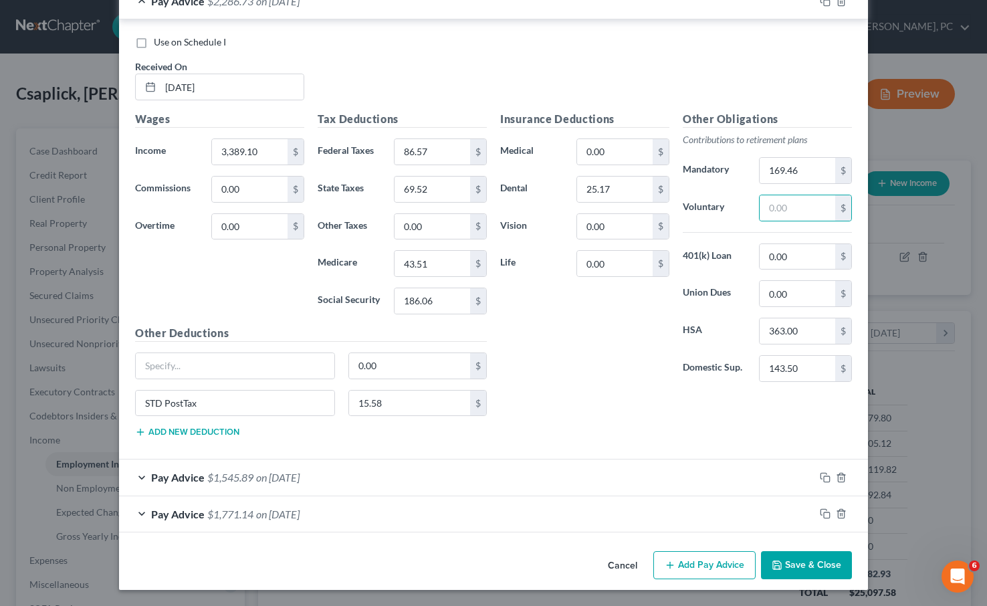
click at [243, 486] on div "Pay Advice $1,545.89 on [DATE]" at bounding box center [467, 477] width 696 height 35
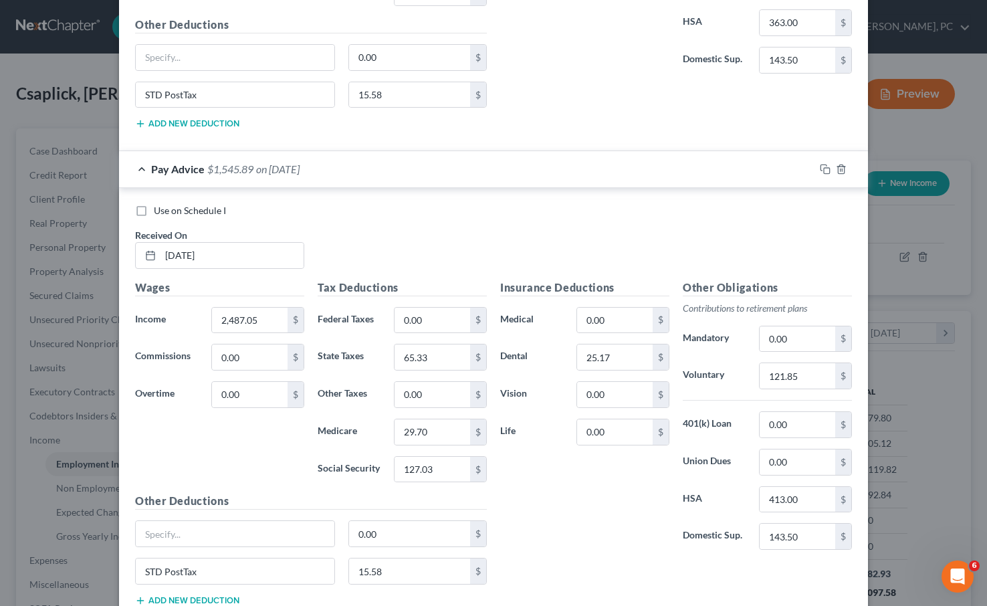
scroll to position [4723, 0]
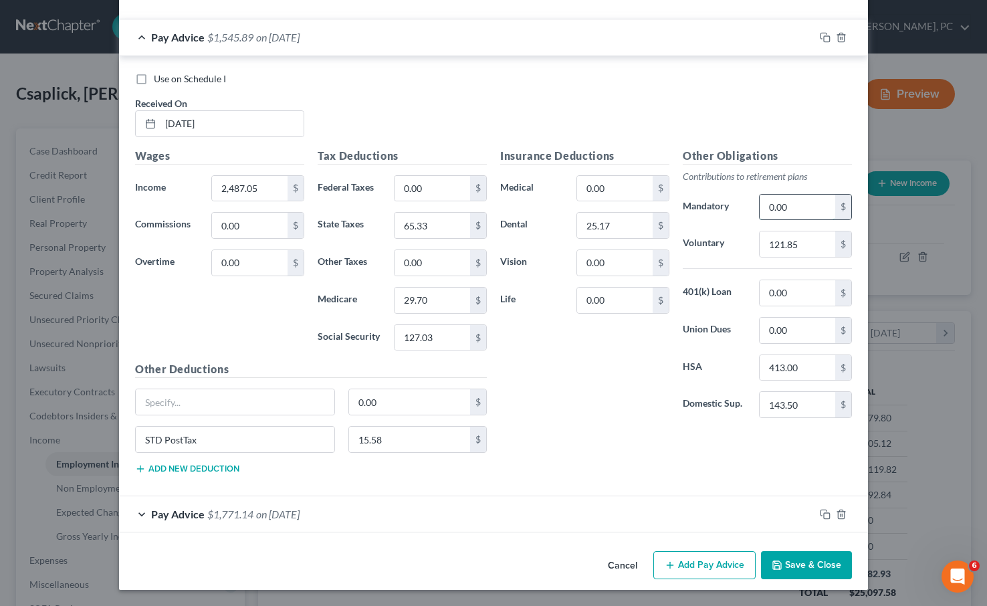
click at [801, 215] on input "0.00" at bounding box center [798, 207] width 76 height 25
type input "121.85"
click at [290, 516] on span "on [DATE]" at bounding box center [277, 514] width 43 height 13
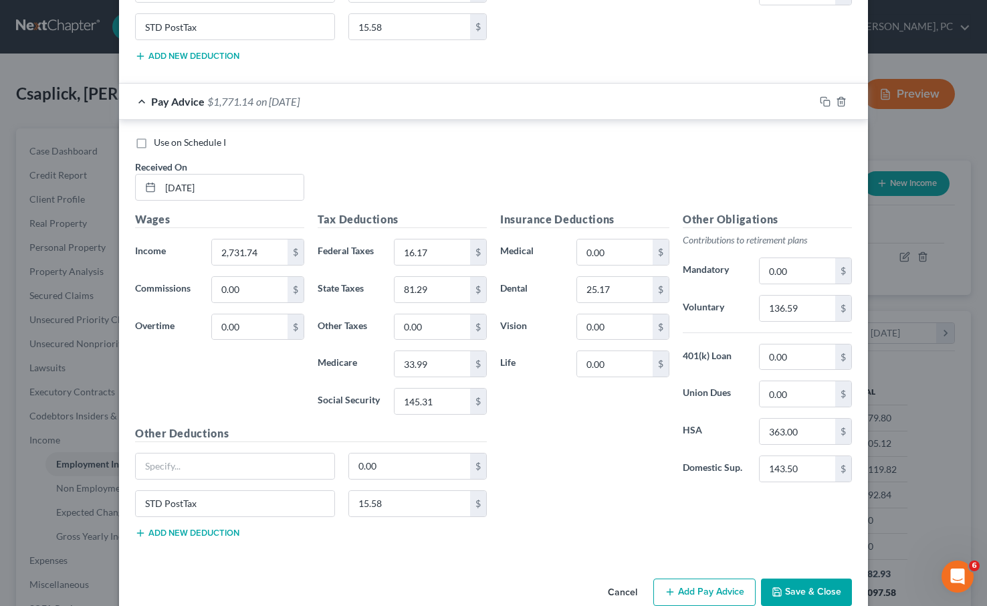
scroll to position [5162, 0]
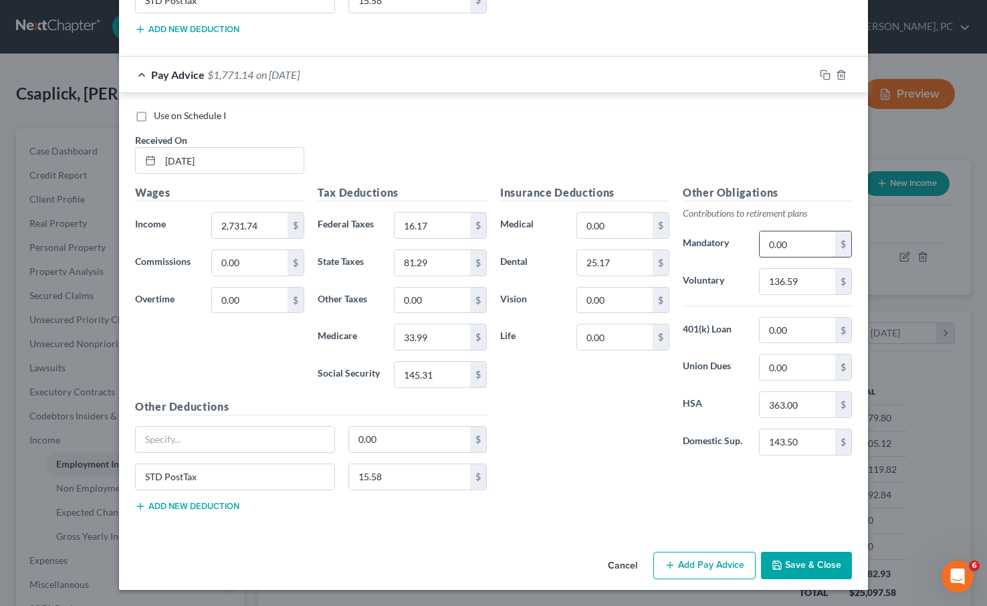
click at [792, 246] on input "0.00" at bounding box center [798, 243] width 76 height 25
type input "136.59"
click at [807, 565] on button "Save & Close" at bounding box center [806, 566] width 91 height 28
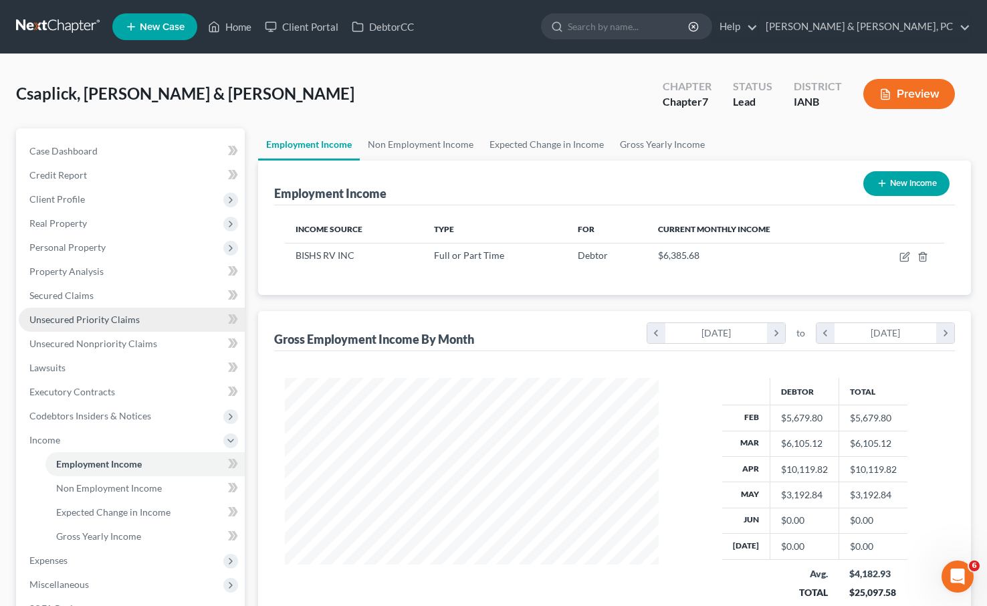
click at [74, 321] on span "Unsecured Priority Claims" at bounding box center [84, 319] width 110 height 11
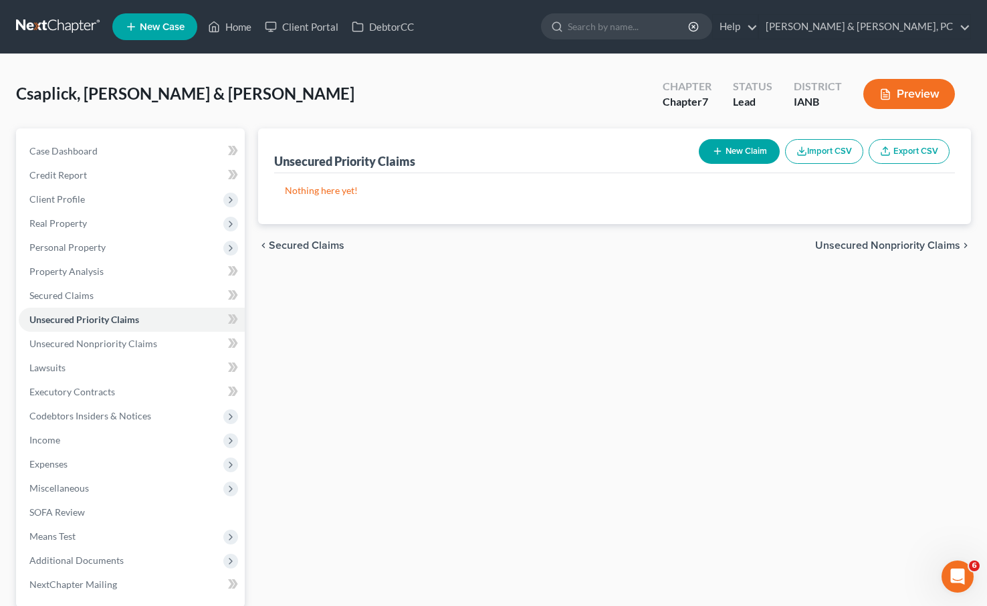
click at [741, 150] on button "New Claim" at bounding box center [739, 151] width 81 height 25
select select "2"
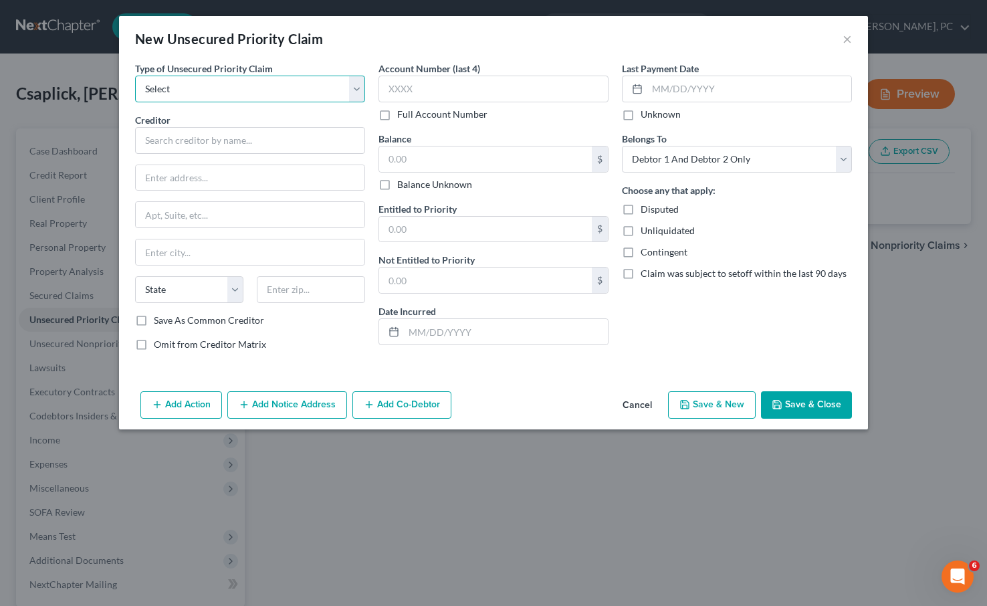
click at [189, 90] on select "Select Taxes & Other Government Units Domestic Support Obligations Extensions o…" at bounding box center [250, 89] width 230 height 27
select select "1"
click at [135, 76] on select "Select Taxes & Other Government Units Domestic Support Obligations Extensions o…" at bounding box center [250, 89] width 230 height 27
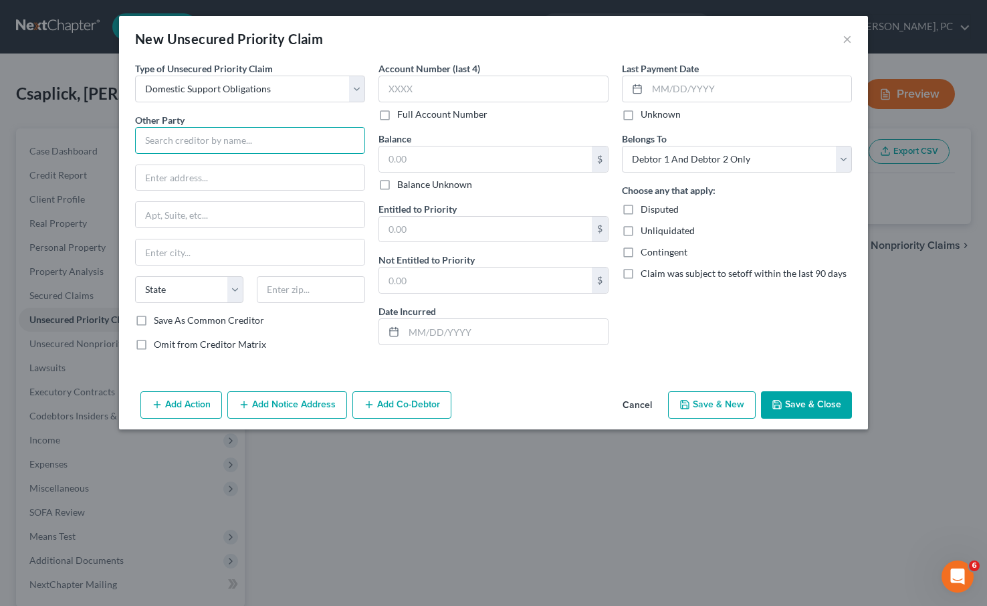
click at [176, 139] on input "text" at bounding box center [250, 140] width 230 height 27
type input "[PERSON_NAME]"
click at [179, 252] on input "text" at bounding box center [250, 251] width 229 height 25
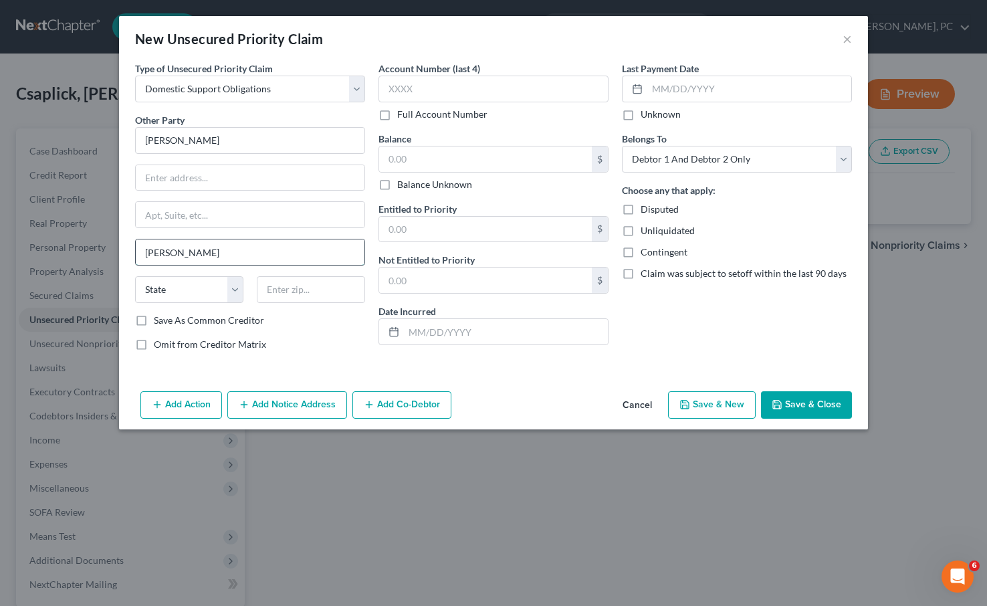
type input "[PERSON_NAME]"
select select "14"
click at [817, 409] on button "Save & Close" at bounding box center [806, 405] width 91 height 28
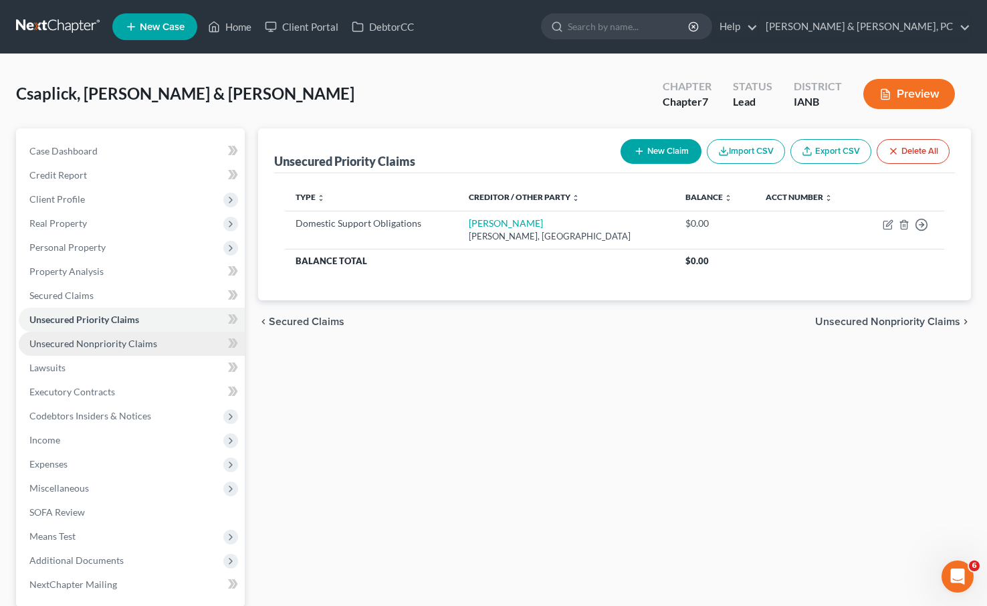
click at [108, 338] on span "Unsecured Nonpriority Claims" at bounding box center [93, 343] width 128 height 11
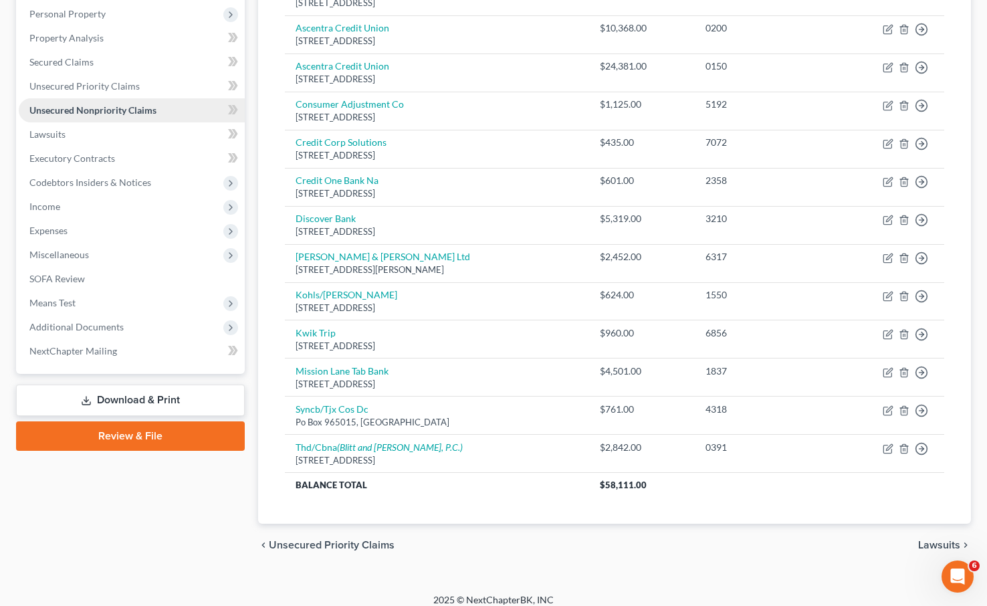
scroll to position [245, 0]
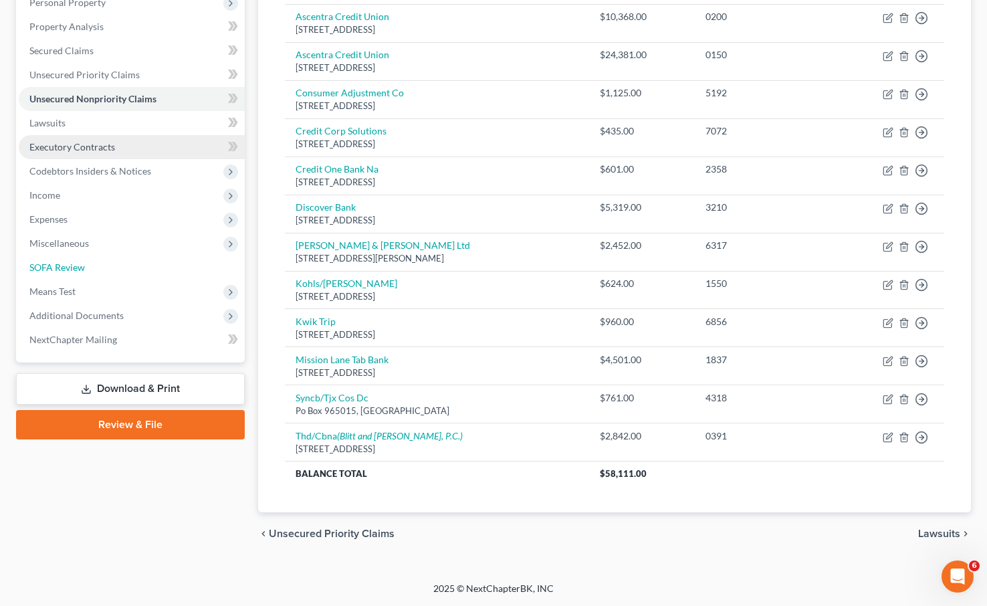
click at [64, 269] on span "SOFA Review" at bounding box center [57, 267] width 56 height 11
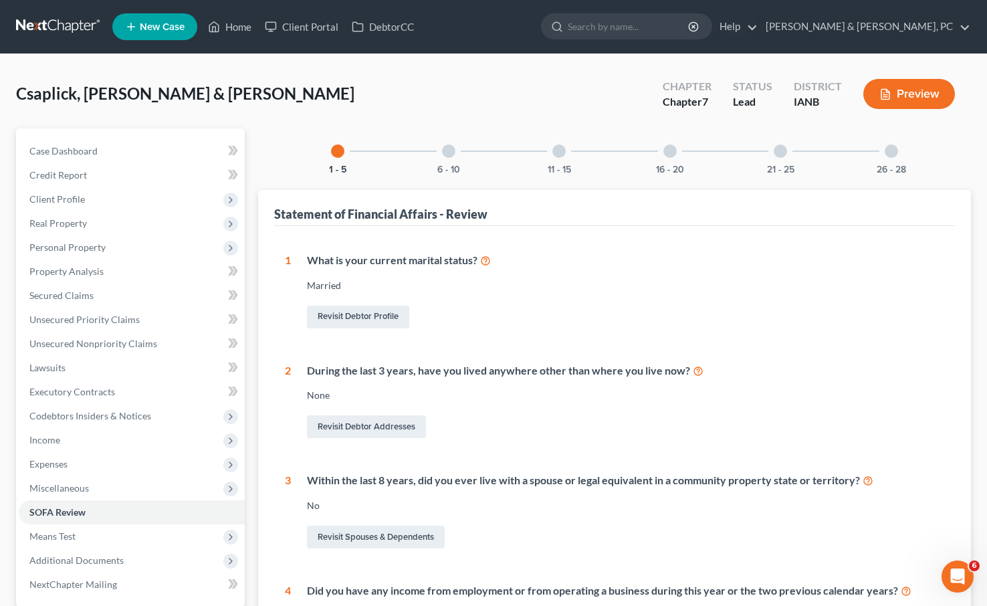
click at [454, 149] on div at bounding box center [448, 150] width 13 height 13
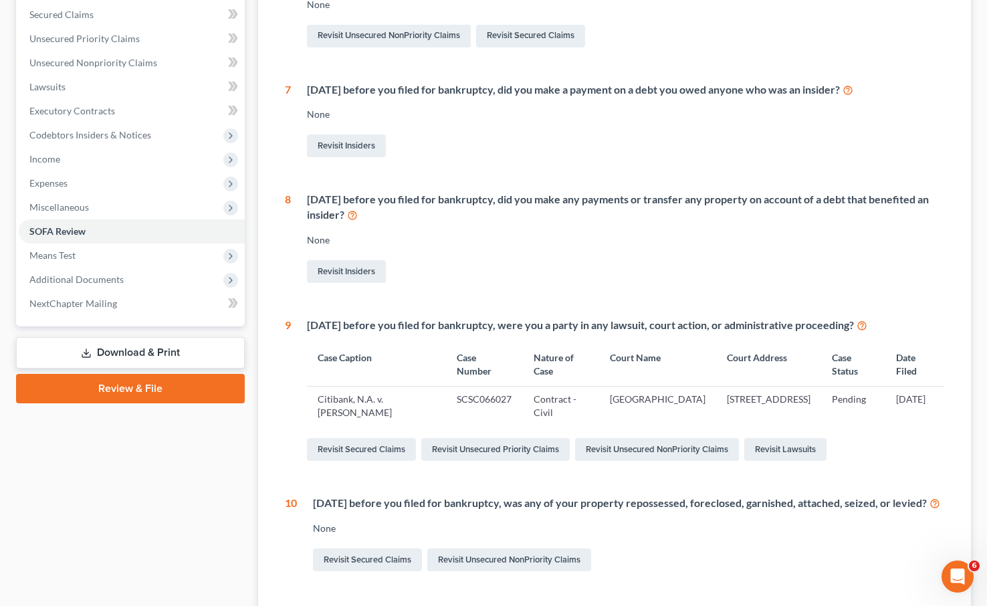
scroll to position [406, 0]
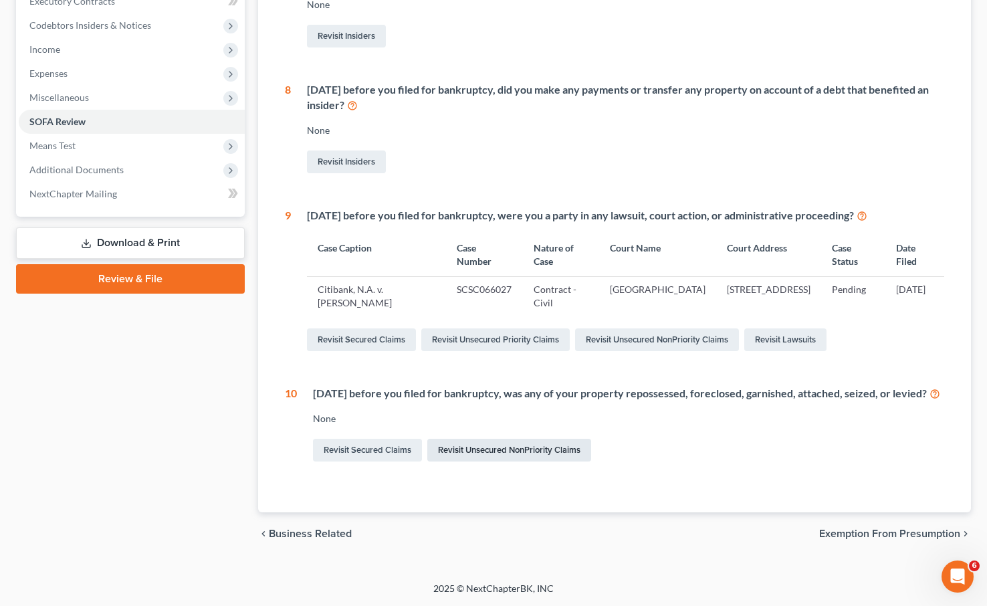
click at [512, 444] on link "Revisit Unsecured NonPriority Claims" at bounding box center [509, 450] width 164 height 23
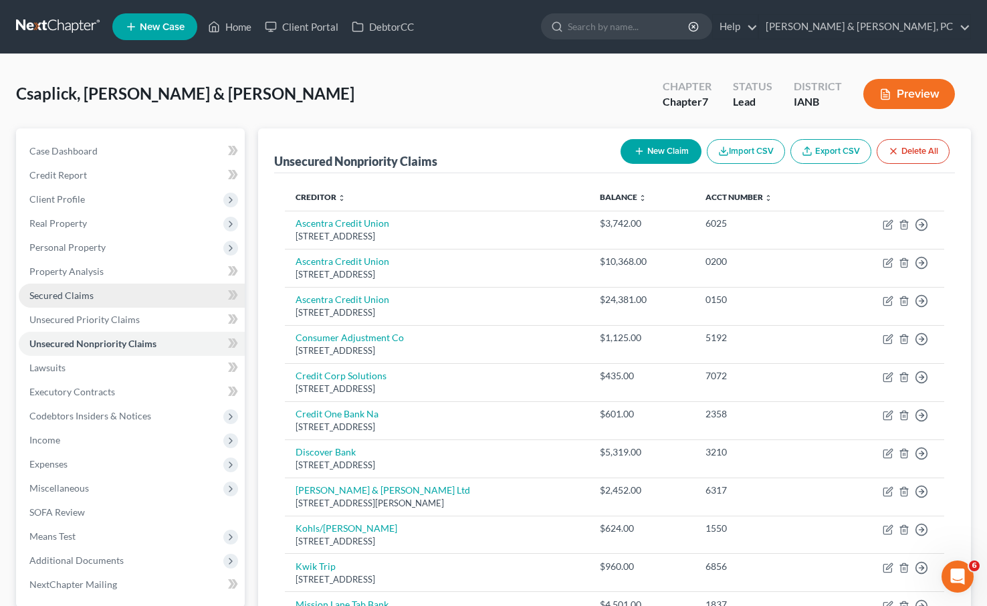
click at [76, 292] on span "Secured Claims" at bounding box center [61, 295] width 64 height 11
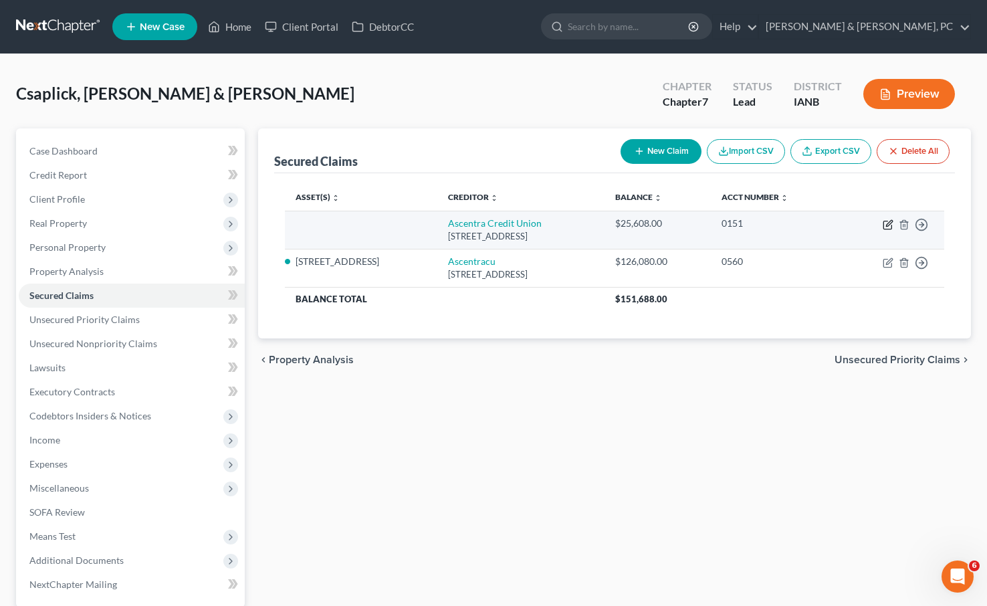
click at [887, 223] on icon "button" at bounding box center [888, 224] width 11 height 11
select select "16"
select select "2"
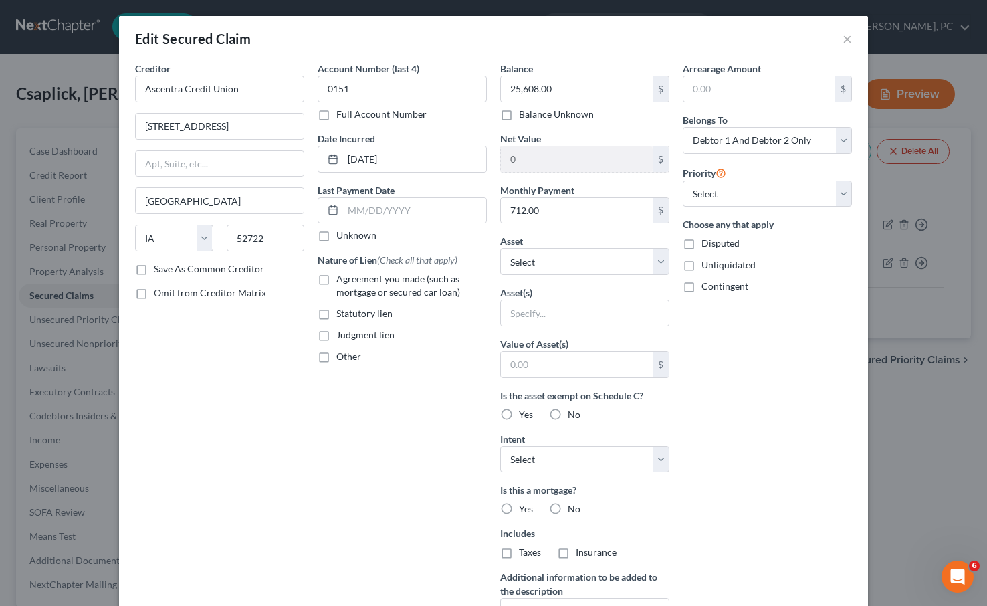
click at [361, 283] on span "Agreement you made (such as mortgage or secured car loan)" at bounding box center [398, 285] width 124 height 25
click at [351, 281] on input "Agreement you made (such as mortgage or secured car loan)" at bounding box center [346, 276] width 9 height 9
checkbox input "true"
click at [530, 310] on input "text" at bounding box center [585, 312] width 168 height 25
click at [538, 258] on select "Select Other Multiple Assets [STREET_ADDRESS] - $241200.0" at bounding box center [584, 261] width 169 height 27
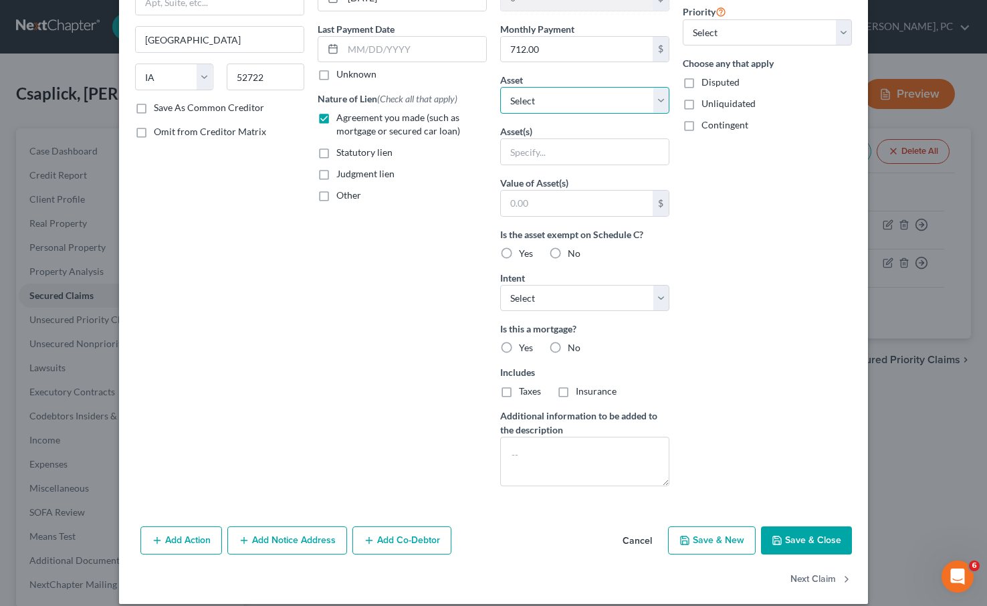
scroll to position [175, 0]
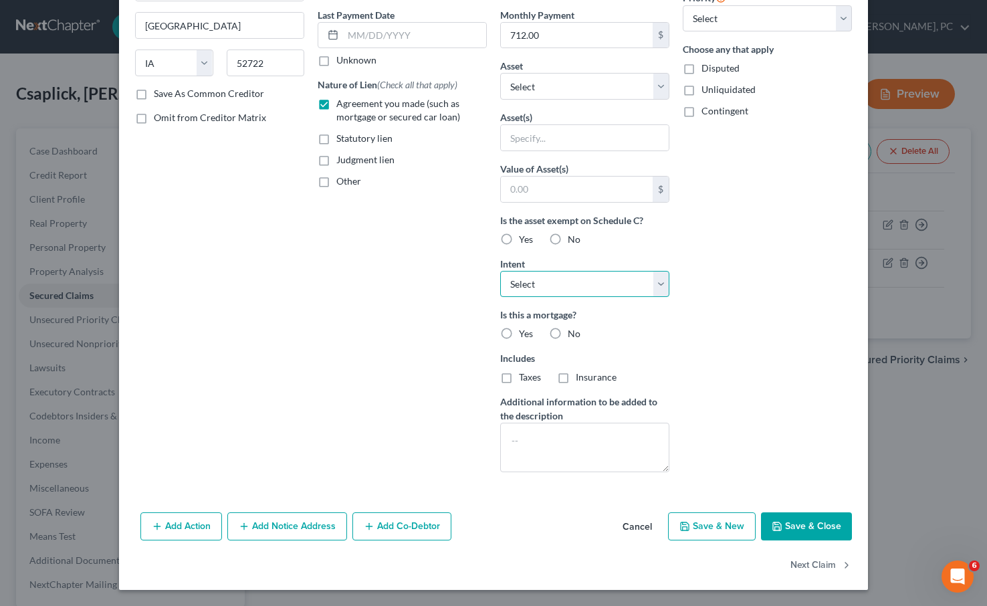
click at [533, 276] on select "Select Surrender Redeem Reaffirm Avoid Other" at bounding box center [584, 284] width 169 height 27
select select "0"
click at [500, 271] on select "Select Surrender Redeem Reaffirm Avoid Other" at bounding box center [584, 284] width 169 height 27
click at [568, 332] on label "No" at bounding box center [574, 333] width 13 height 13
click at [573, 332] on input "No" at bounding box center [577, 331] width 9 height 9
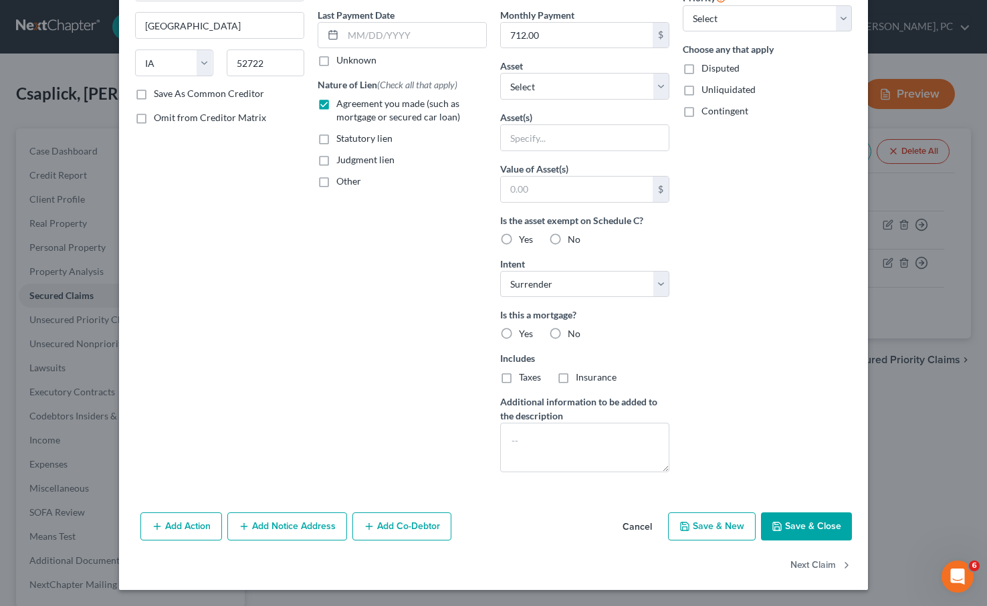
radio input "true"
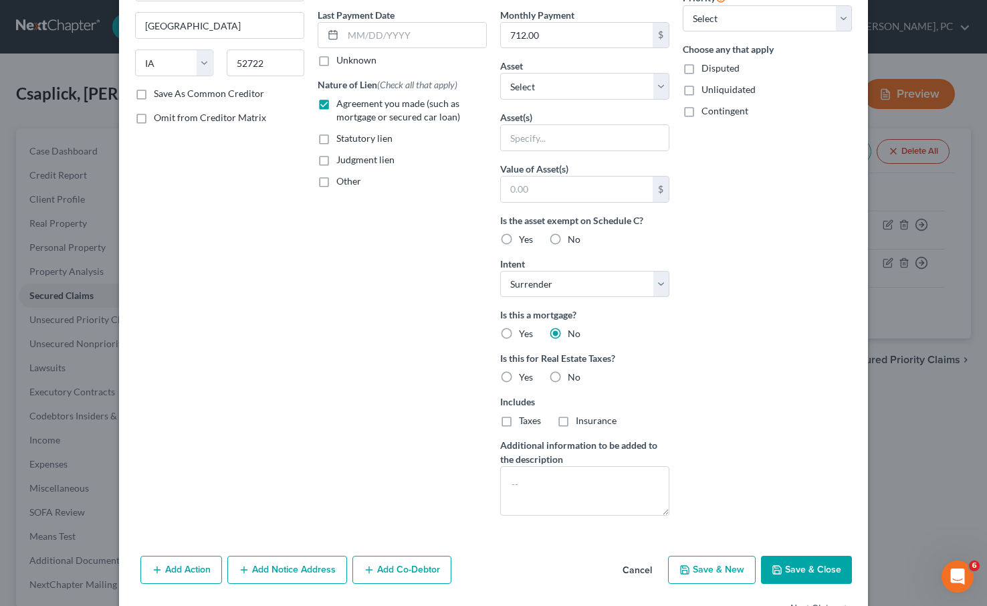
click at [568, 378] on label "No" at bounding box center [574, 377] width 13 height 13
click at [573, 378] on input "No" at bounding box center [577, 375] width 9 height 9
radio input "true"
click at [813, 564] on button "Save & Close" at bounding box center [806, 570] width 91 height 28
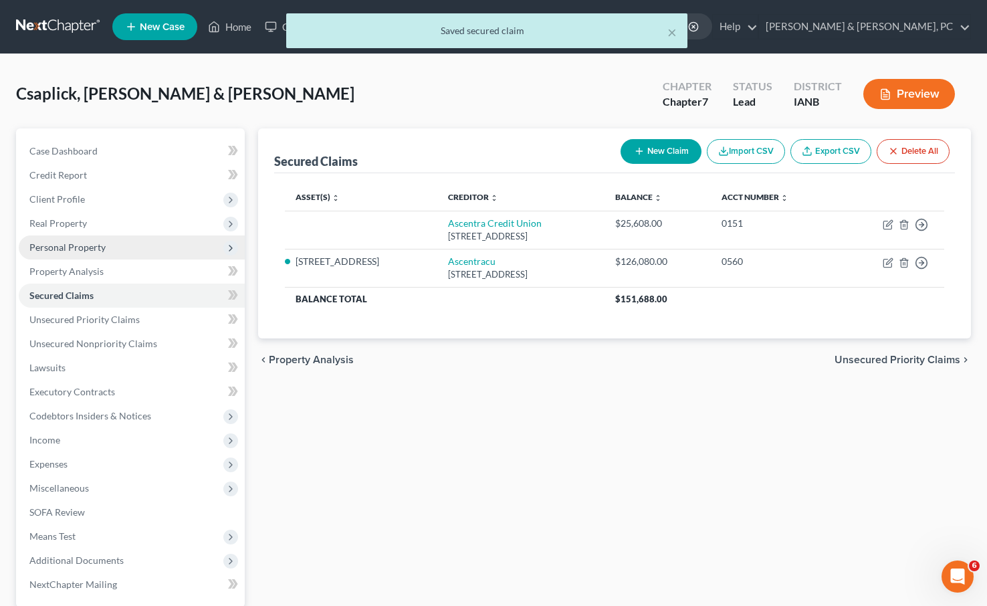
click at [84, 245] on span "Personal Property" at bounding box center [67, 246] width 76 height 11
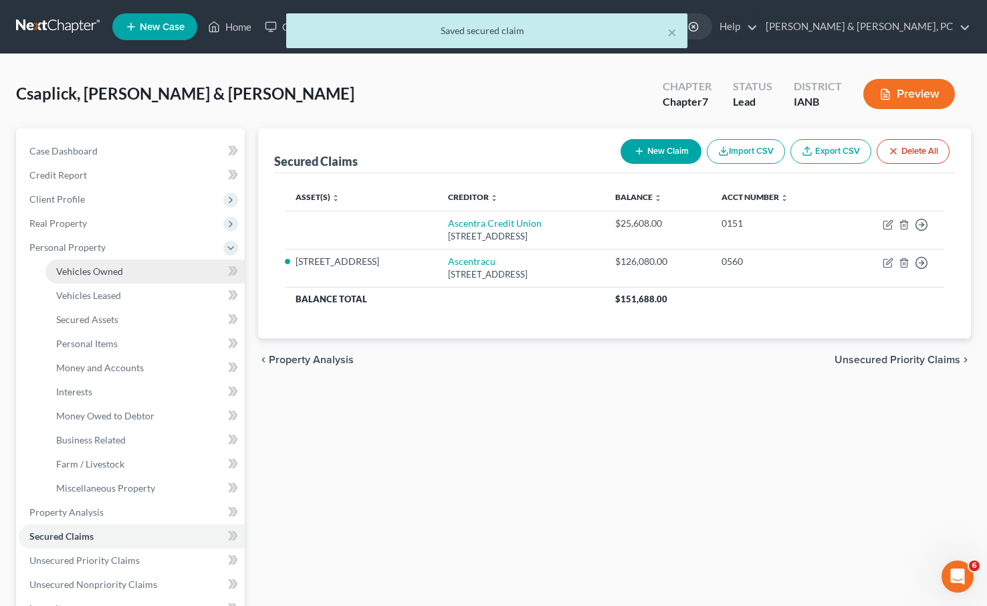
click at [95, 273] on span "Vehicles Owned" at bounding box center [89, 271] width 67 height 11
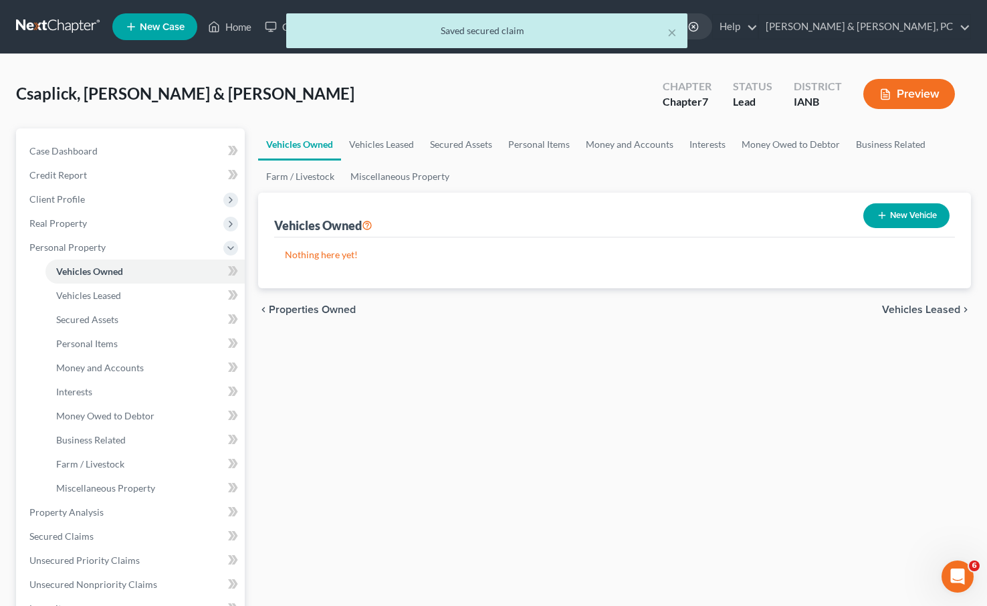
click at [904, 212] on button "New Vehicle" at bounding box center [907, 215] width 86 height 25
select select "0"
select select "2"
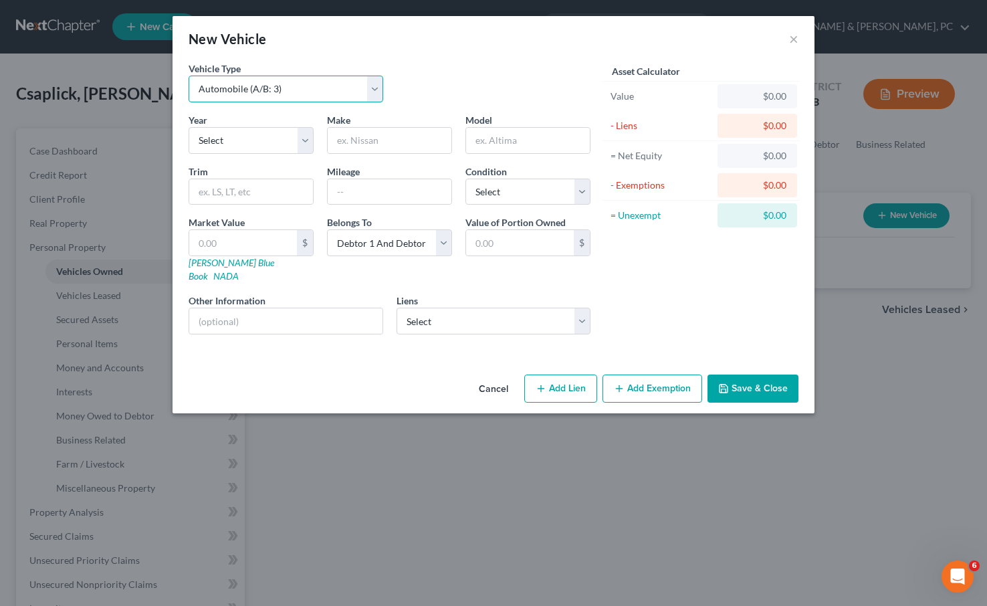
click at [221, 86] on select "Select Automobile (A/B: 3) Truck (A/B: 3) Trailer (A/B: 4) Watercraft (A/B: 4) …" at bounding box center [286, 89] width 195 height 27
select select "3"
click at [189, 76] on select "Select Automobile (A/B: 3) Truck (A/B: 3) Trailer (A/B: 4) Watercraft (A/B: 4) …" at bounding box center [286, 89] width 195 height 27
click at [359, 145] on input "text" at bounding box center [390, 140] width 124 height 25
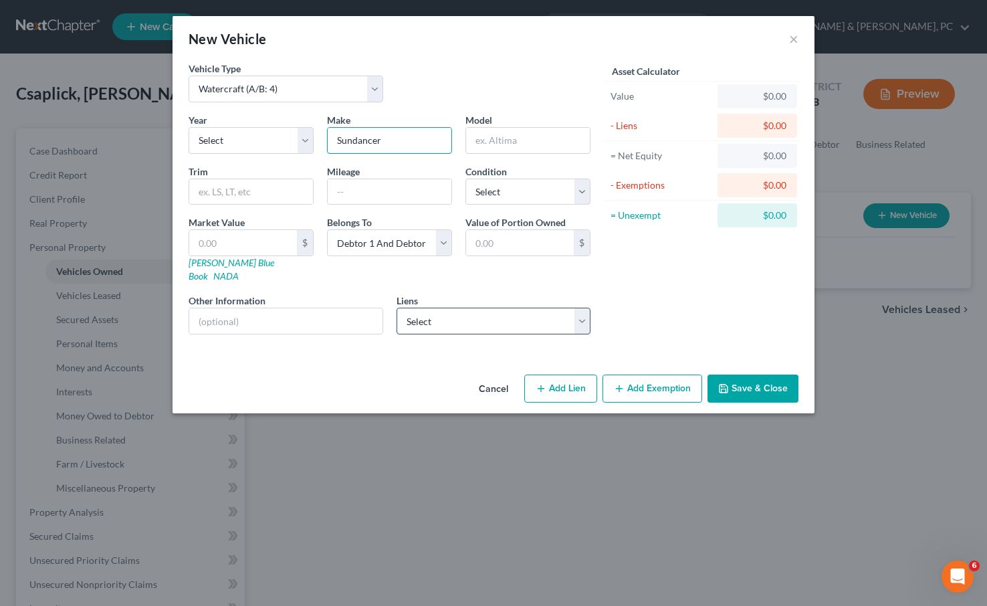
type input "Sundancer"
click at [459, 308] on select "Select Ascentra Credit Union - $25,608.00" at bounding box center [494, 321] width 195 height 27
click select "Select Ascentra Credit Union - $25,608.00" at bounding box center [494, 321] width 195 height 27
select select "16"
select select "2"
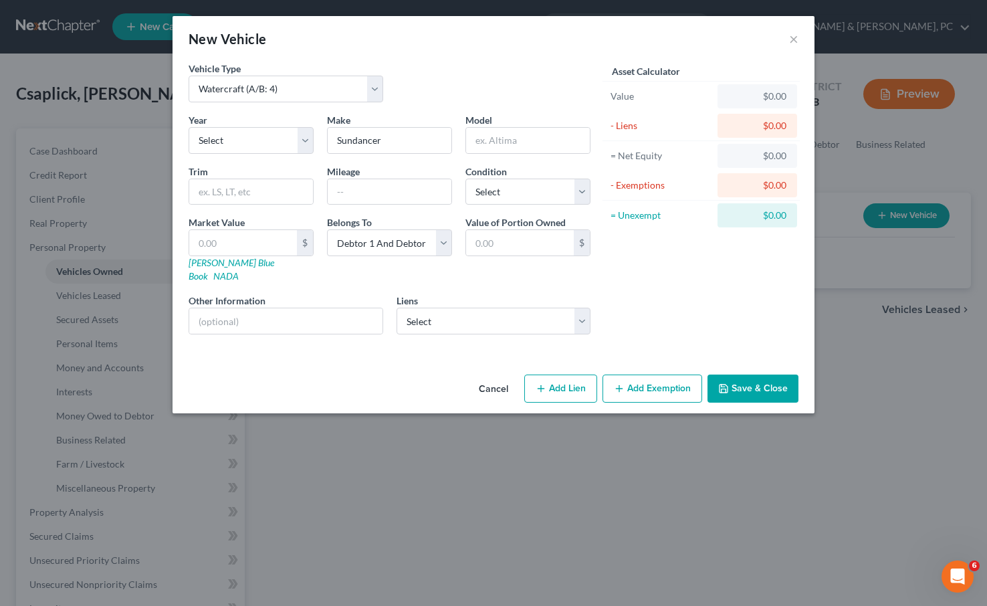
select select "0"
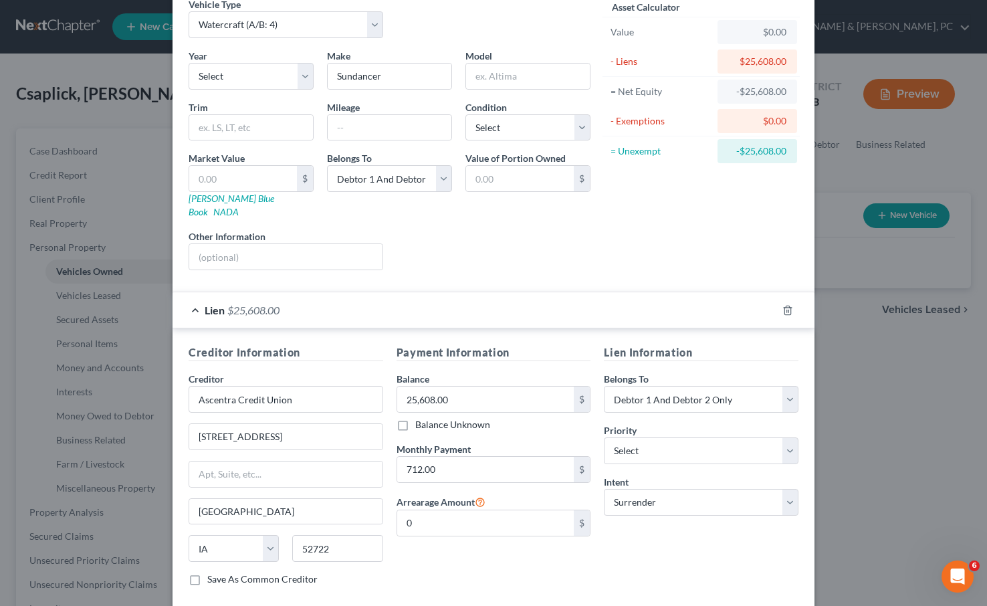
scroll to position [126, 0]
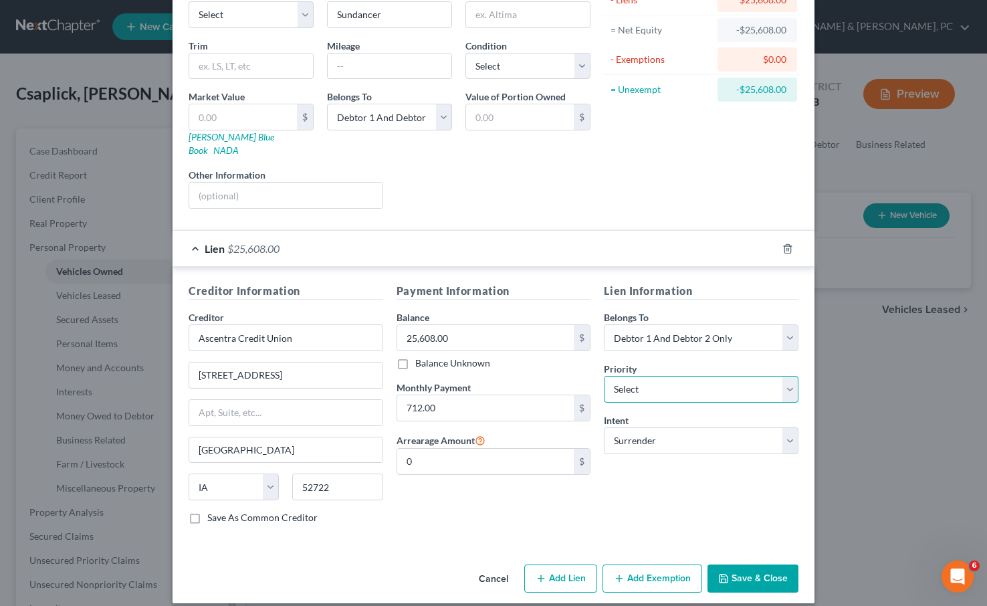
click at [648, 377] on select "Select 1st 2nd 3rd 4th 5th 6th 7th 8th 9th 10th 11th 12th 13th 14th 15th 16th 1…" at bounding box center [701, 389] width 195 height 27
select select "0"
click at [604, 376] on select "Select 1st 2nd 3rd 4th 5th 6th 7th 8th 9th 10th 11th 12th 13th 14th 15th 16th 1…" at bounding box center [701, 389] width 195 height 27
drag, startPoint x: 749, startPoint y: 566, endPoint x: 382, endPoint y: 488, distance: 375.5
click at [749, 566] on button "Save & Close" at bounding box center [753, 579] width 91 height 28
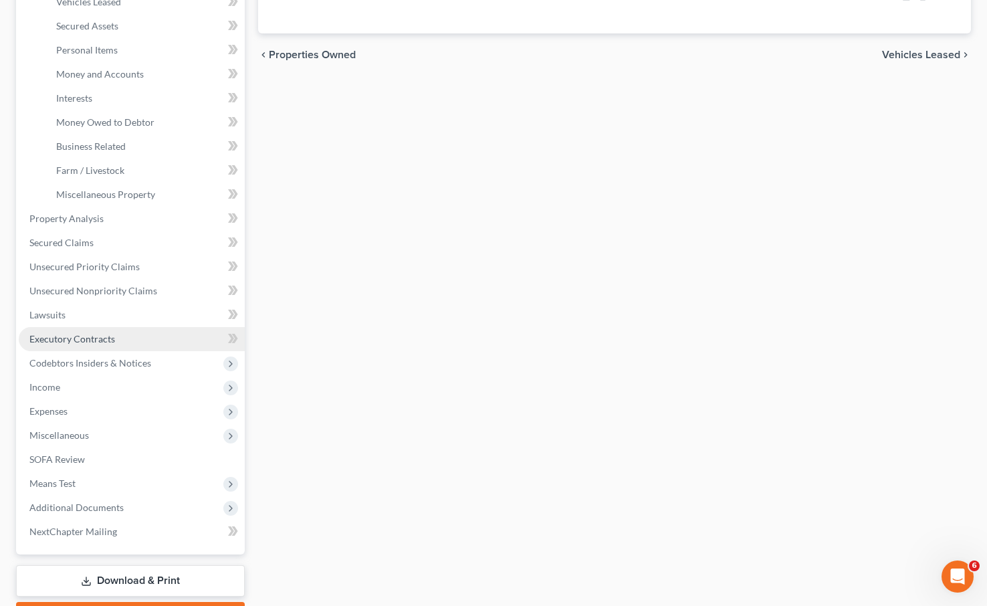
scroll to position [294, 0]
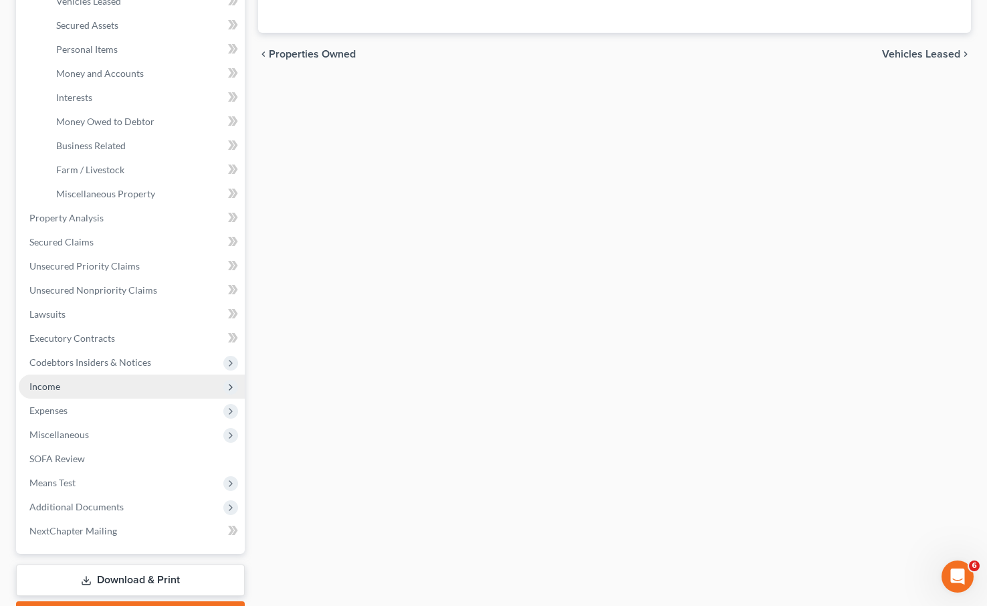
click at [50, 385] on span "Income" at bounding box center [44, 386] width 31 height 11
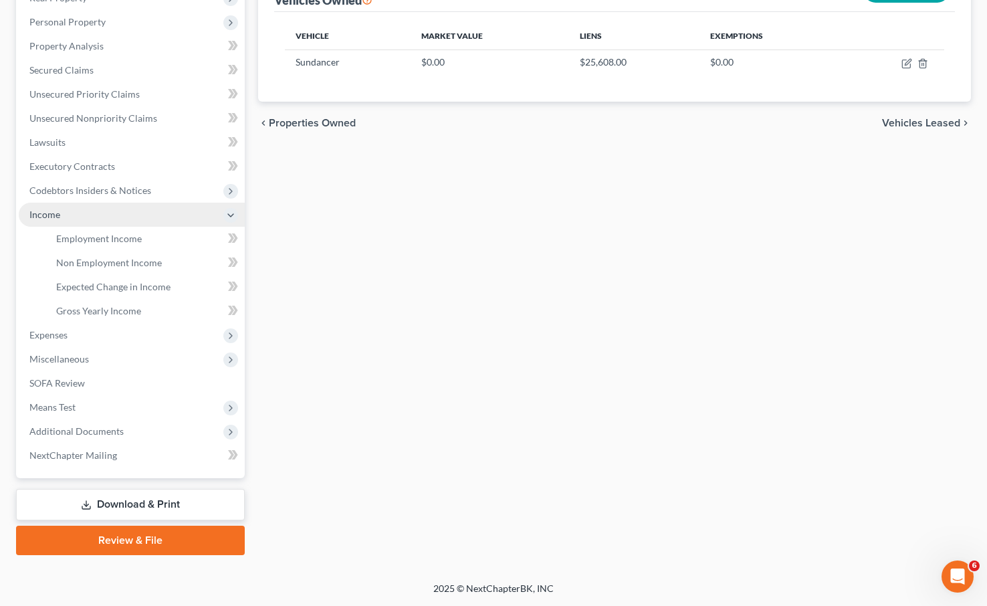
scroll to position [225, 0]
click at [82, 235] on span "Employment Income" at bounding box center [99, 238] width 86 height 11
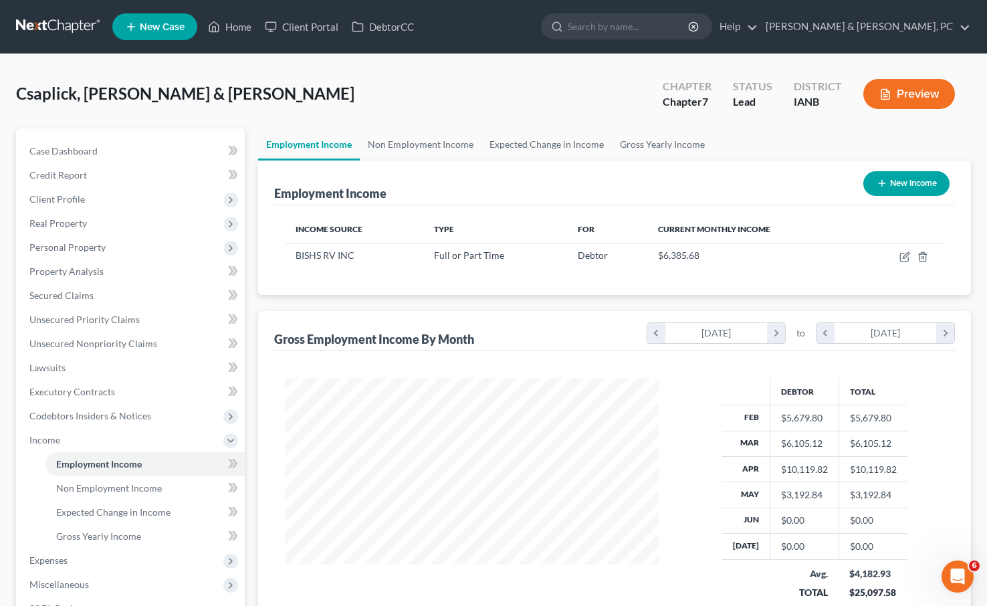
scroll to position [240, 400]
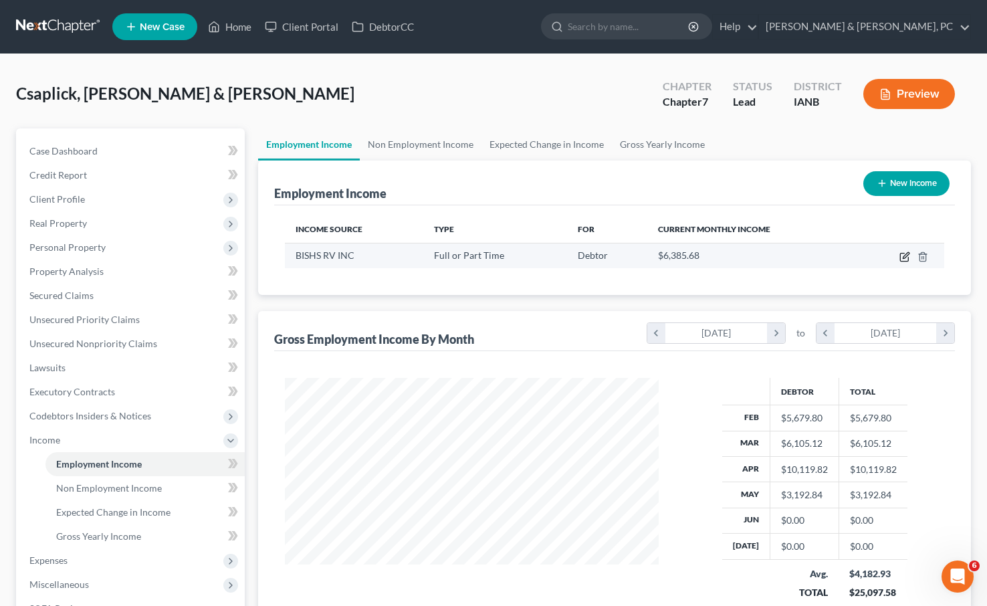
click at [908, 255] on icon "button" at bounding box center [906, 255] width 6 height 6
select select "0"
select select "13"
select select "1"
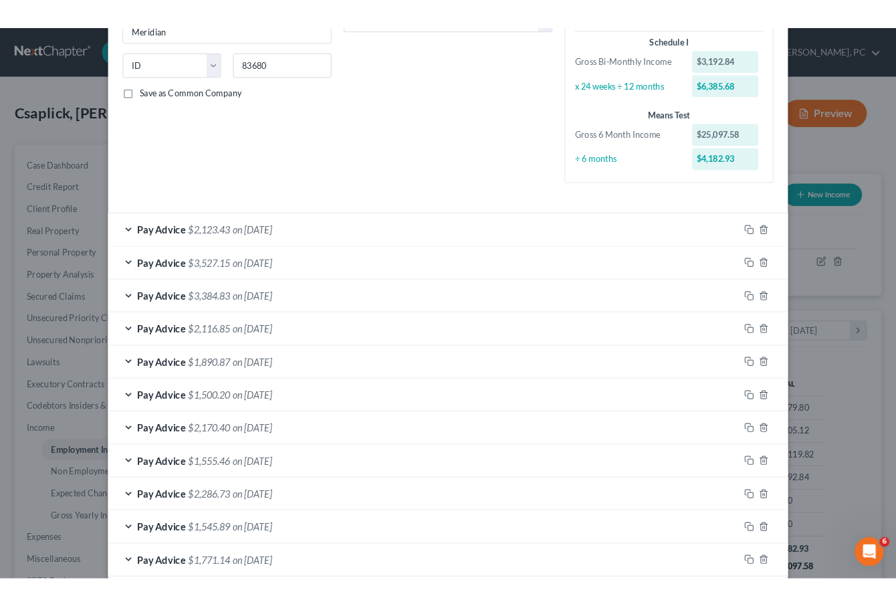
scroll to position [319, 0]
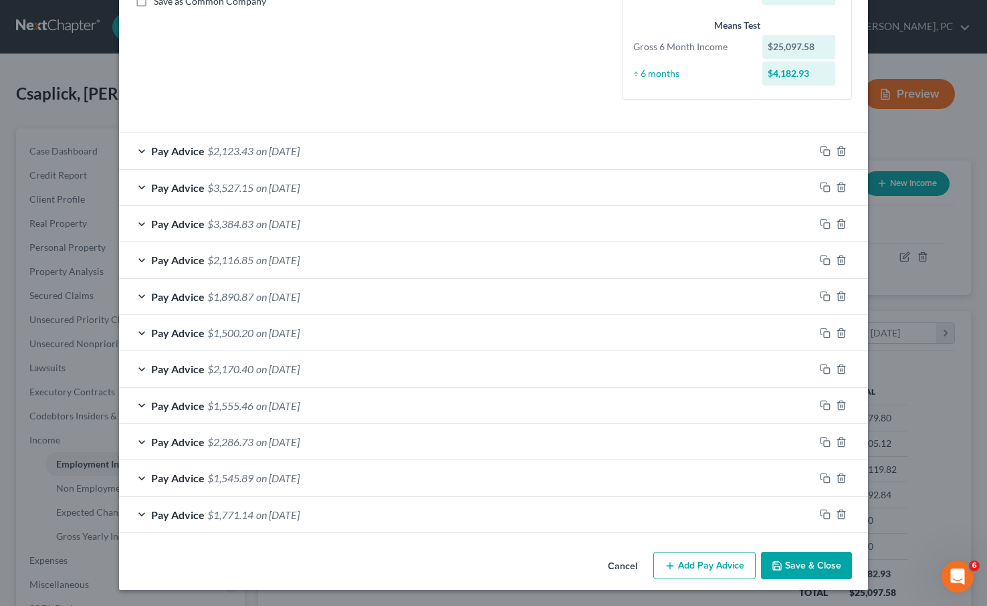
click at [808, 568] on button "Save & Close" at bounding box center [806, 566] width 91 height 28
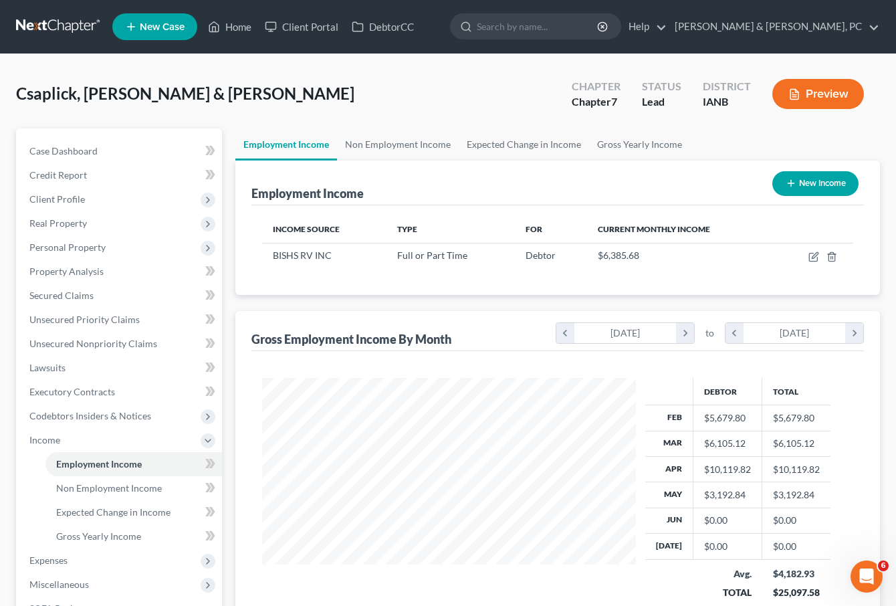
scroll to position [668732, 668611]
